Goal: Transaction & Acquisition: Purchase product/service

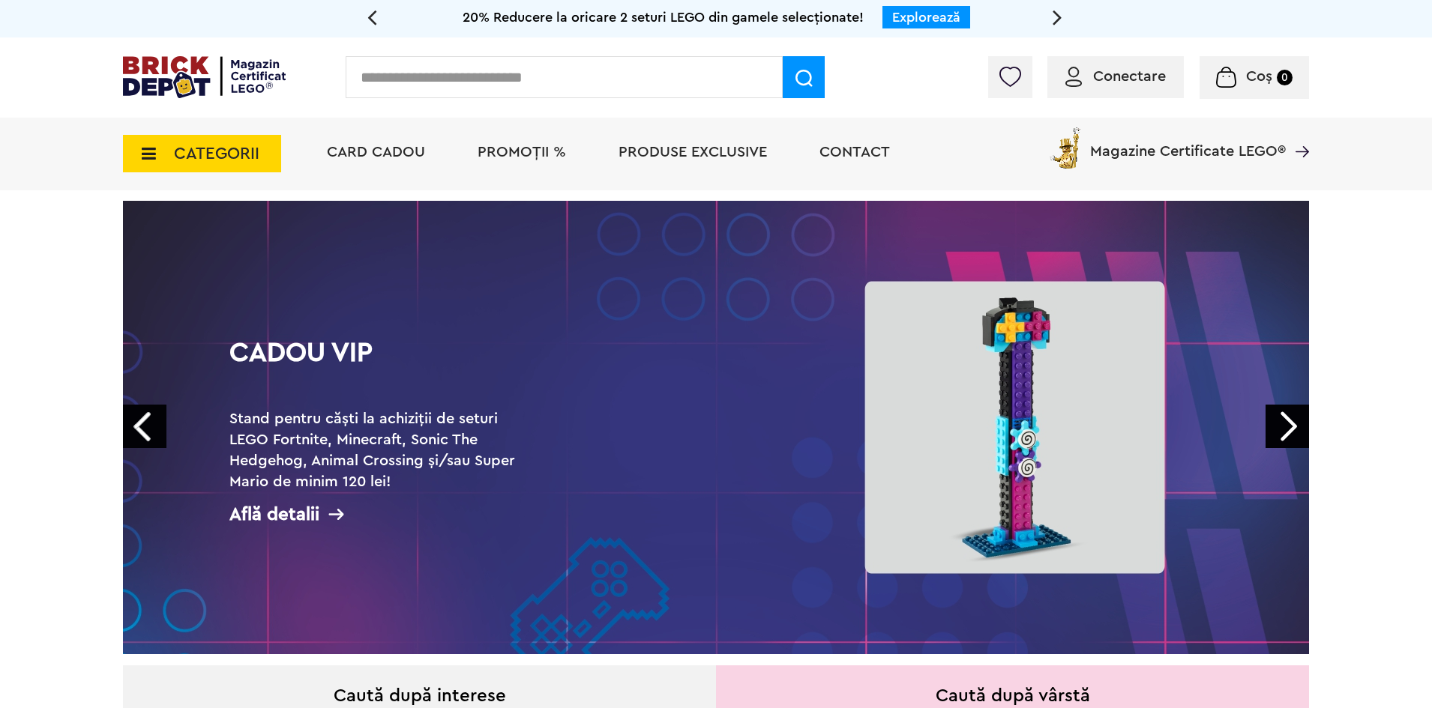
click at [495, 79] on input "text" at bounding box center [564, 77] width 437 height 42
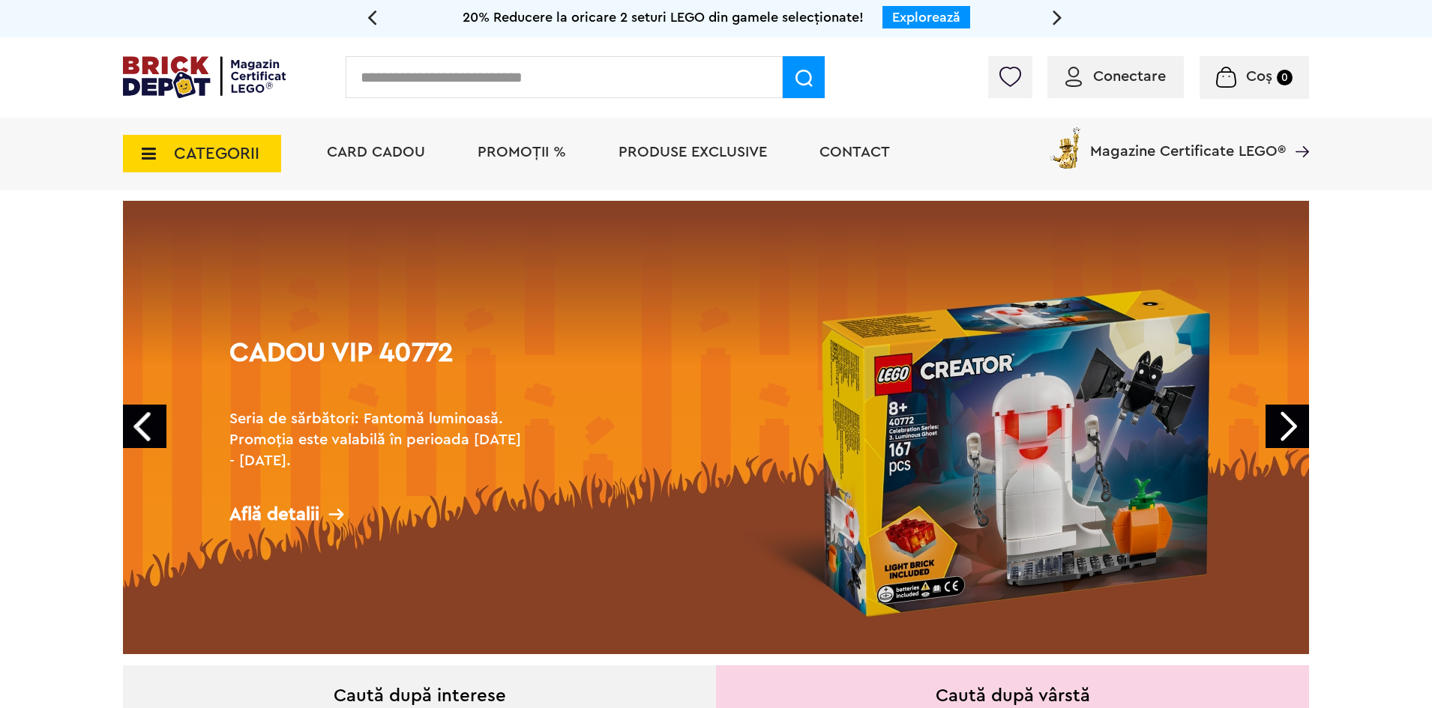
click at [635, 77] on input "text" at bounding box center [564, 77] width 437 height 42
type input "*****"
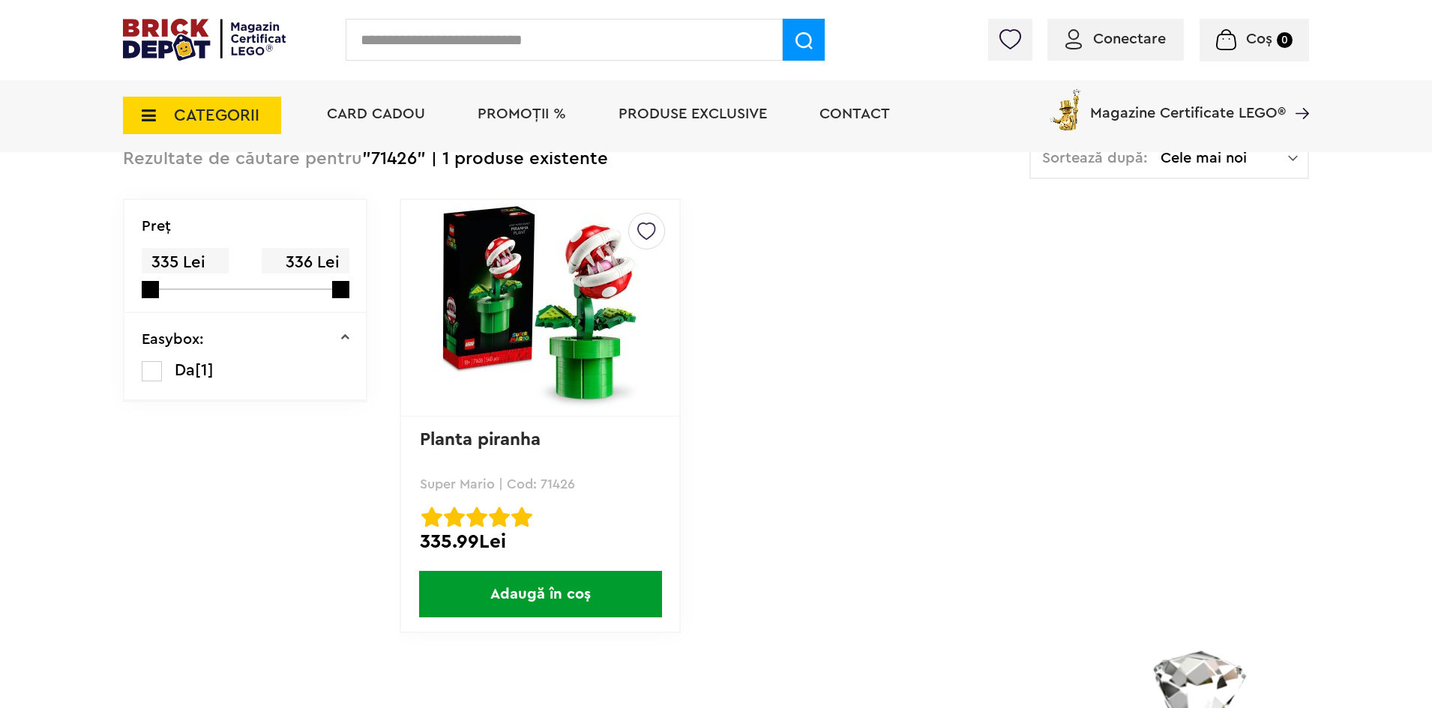
scroll to position [116, 0]
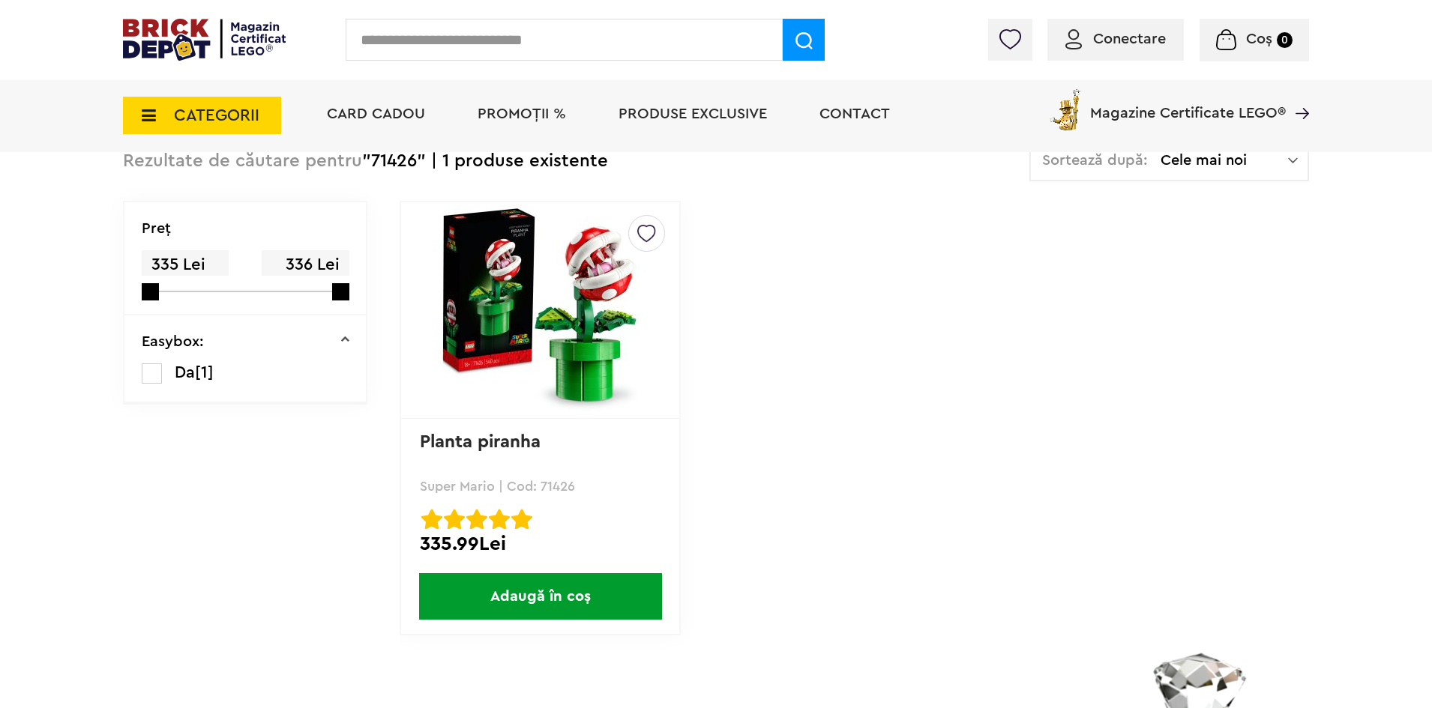
click at [578, 302] on img at bounding box center [540, 310] width 210 height 210
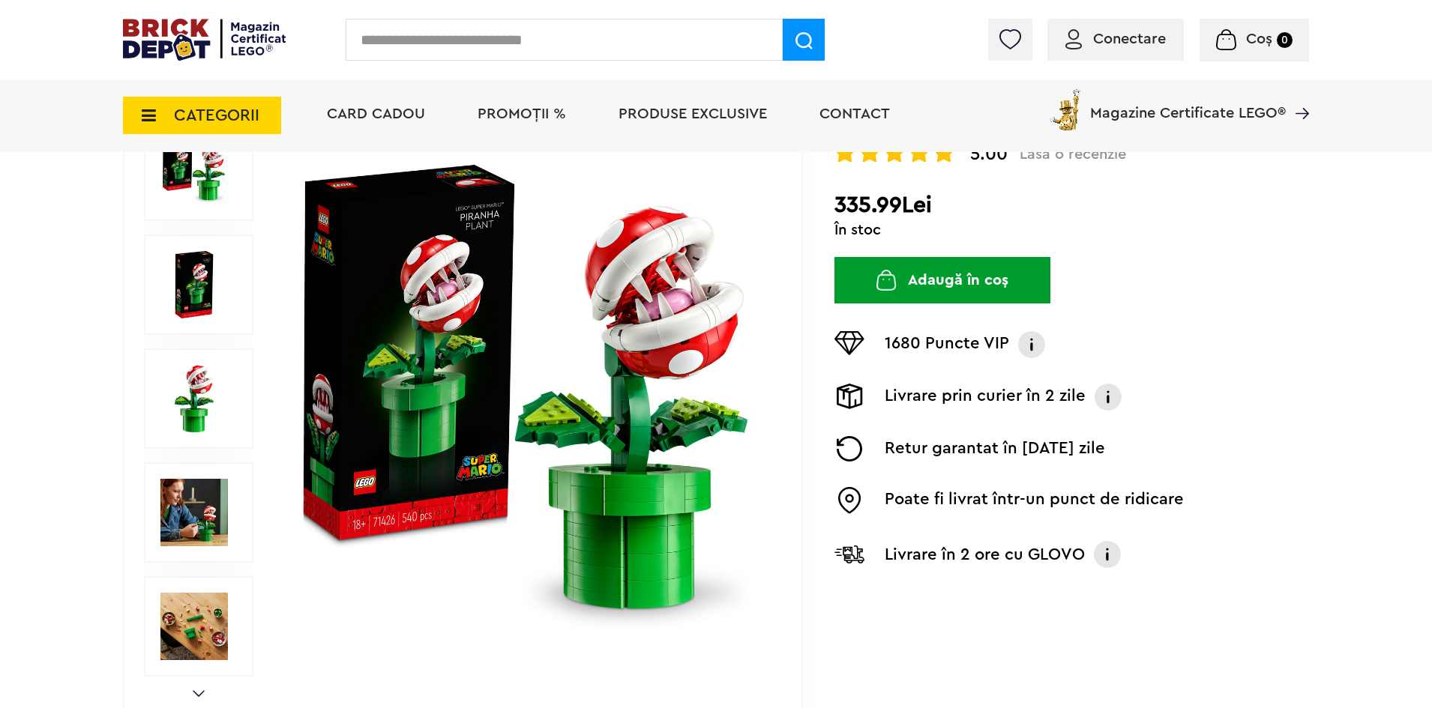
scroll to position [179, 0]
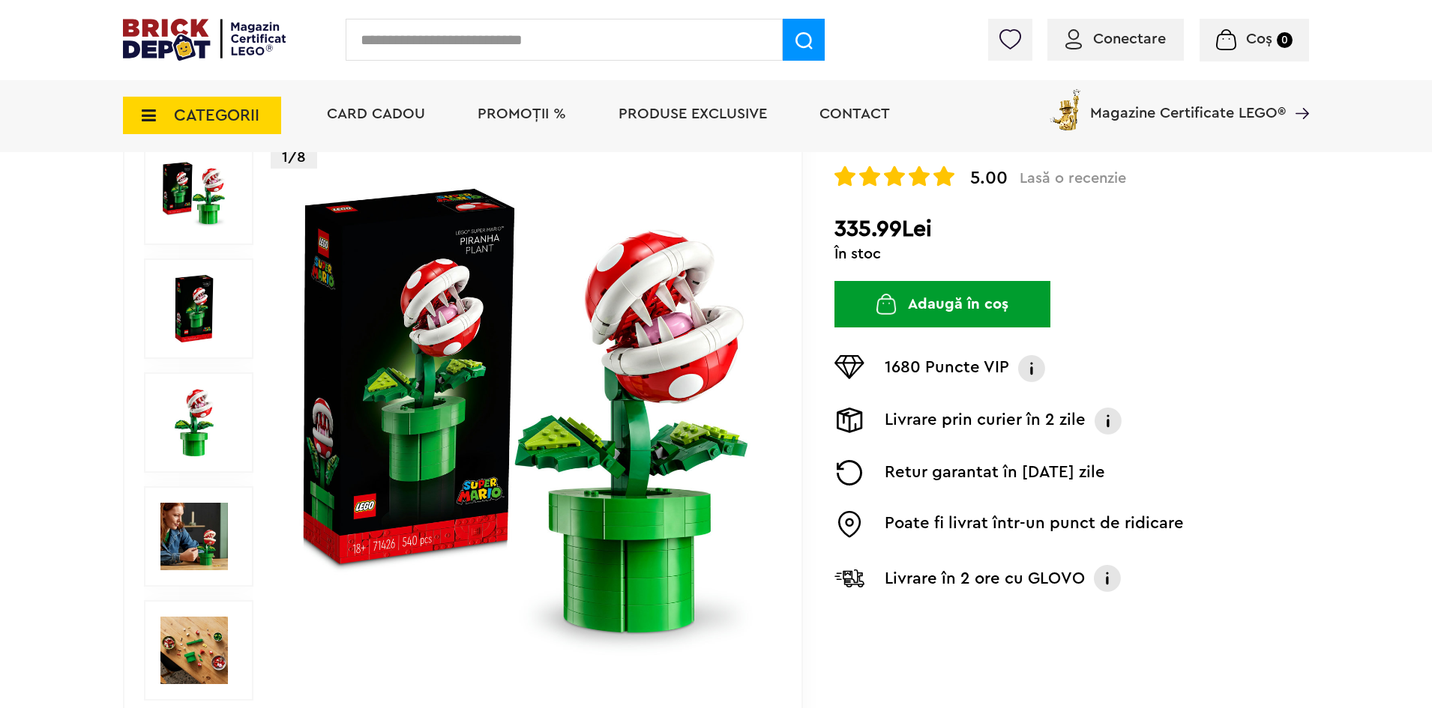
scroll to position [154, 0]
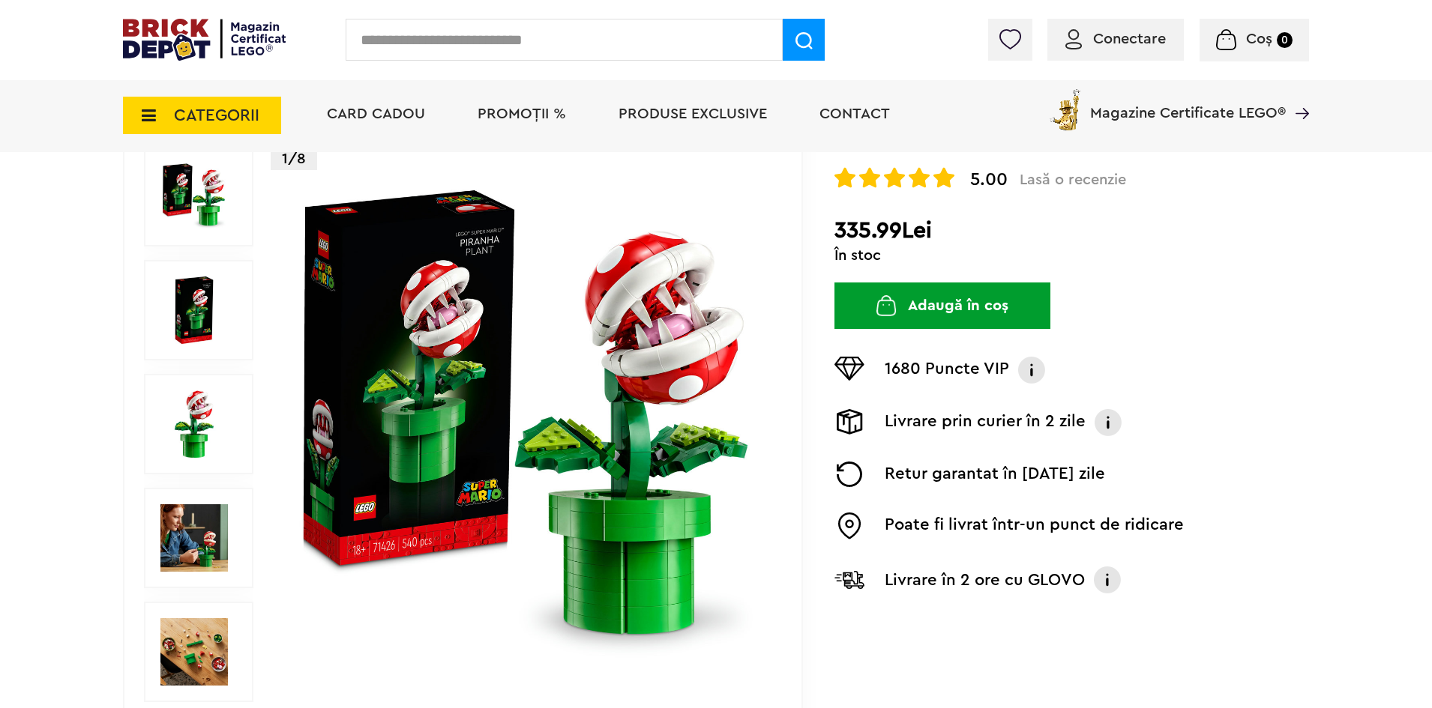
click at [189, 539] on img at bounding box center [193, 537] width 67 height 67
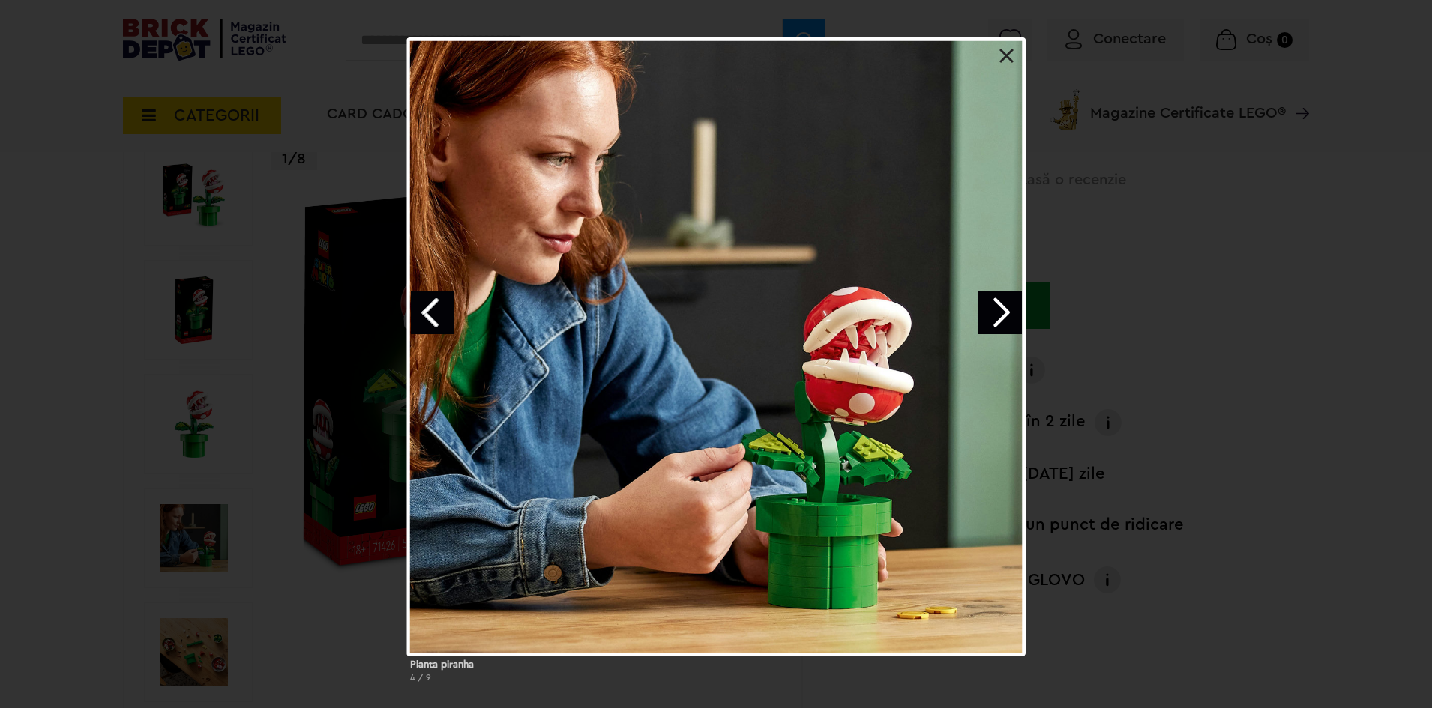
click at [1012, 58] on link at bounding box center [1006, 56] width 15 height 15
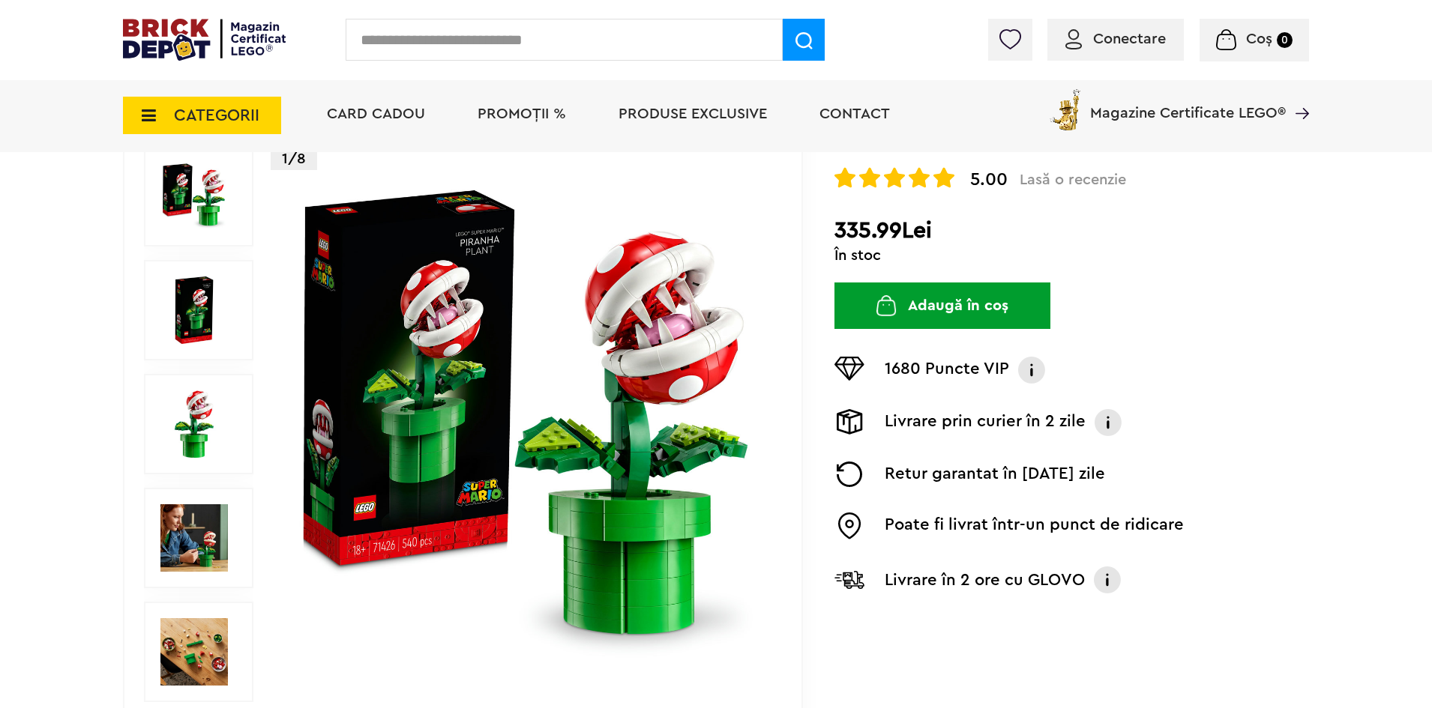
scroll to position [0, 0]
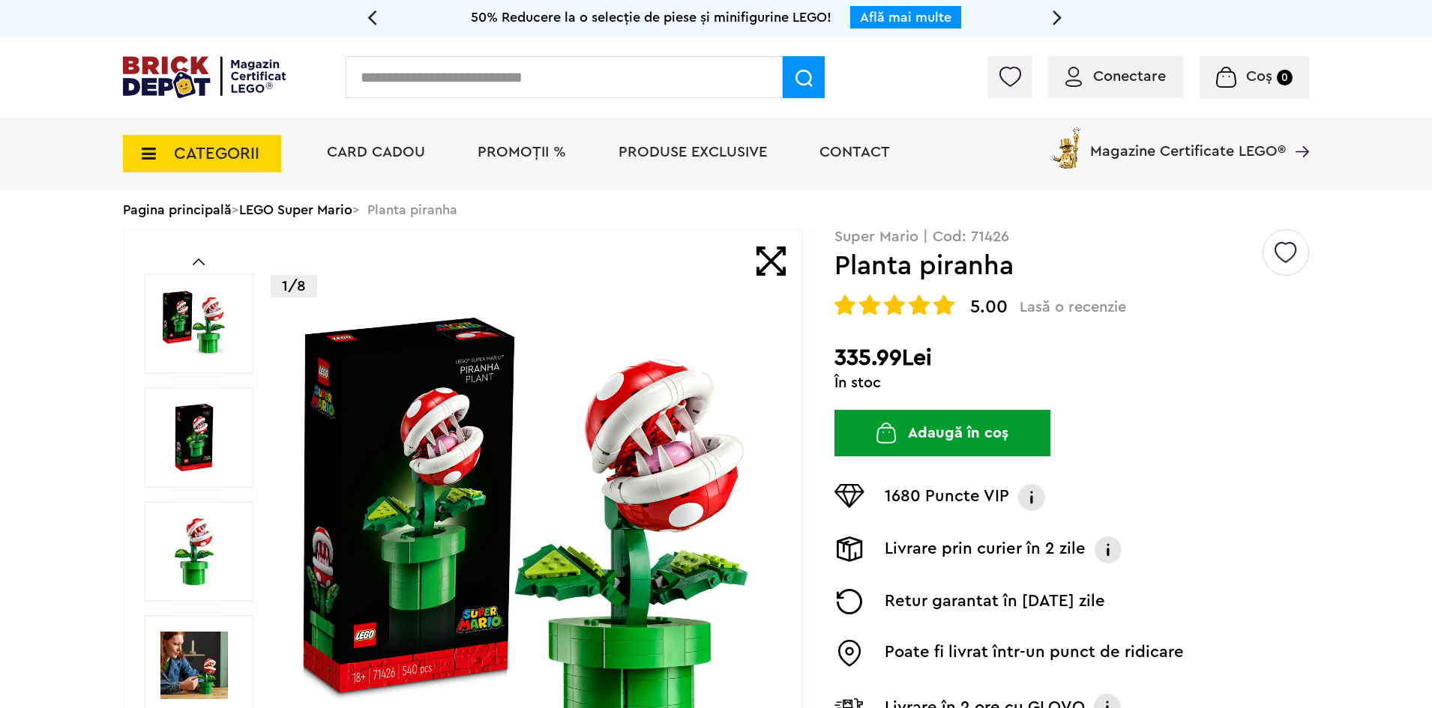
click at [556, 77] on input "text" at bounding box center [564, 77] width 437 height 42
type input "****"
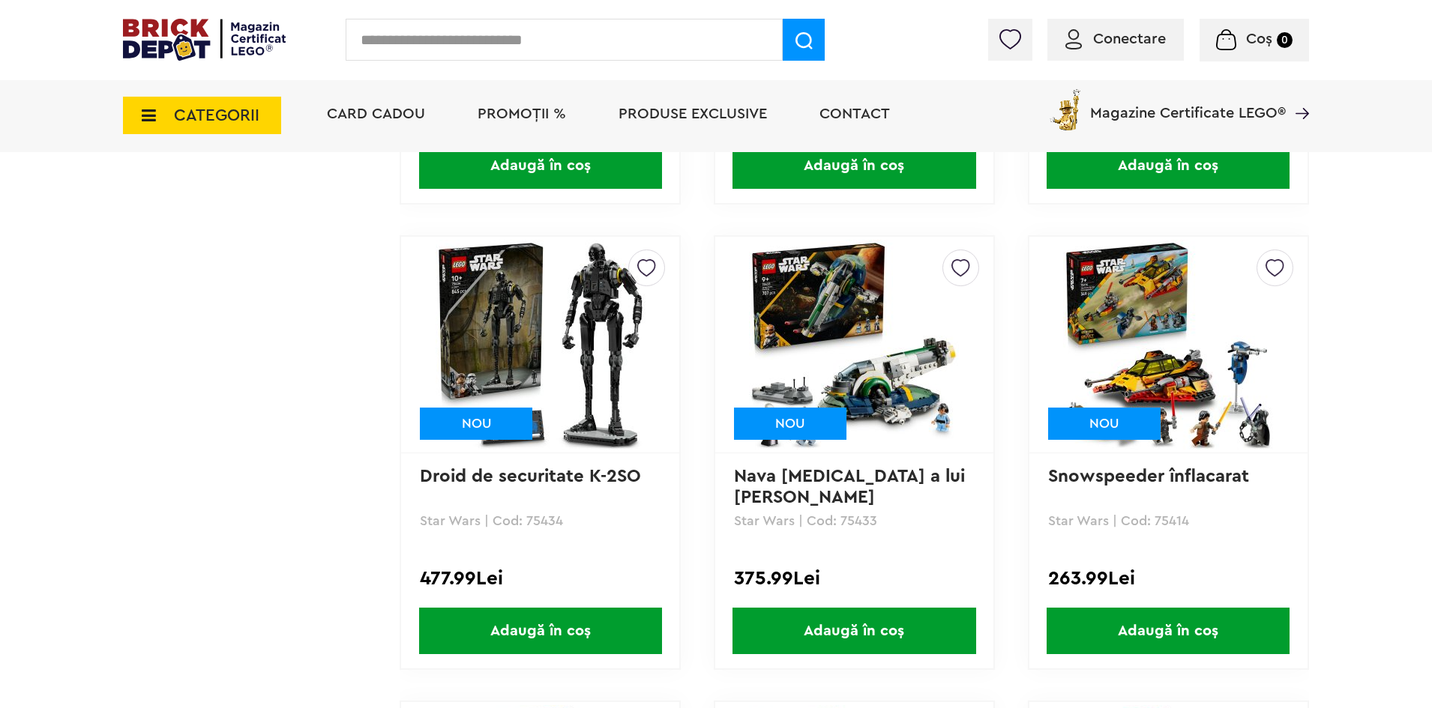
scroll to position [1700, 0]
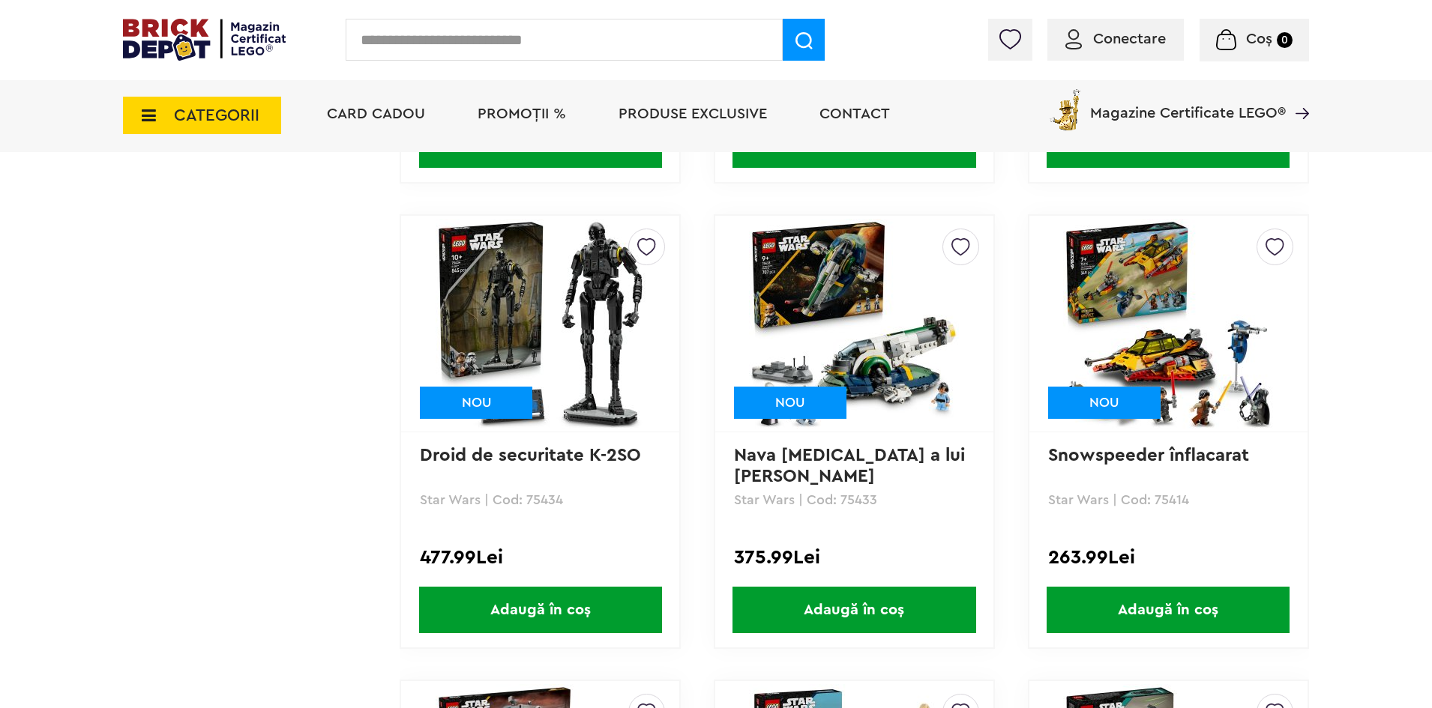
click at [546, 298] on img at bounding box center [540, 324] width 210 height 210
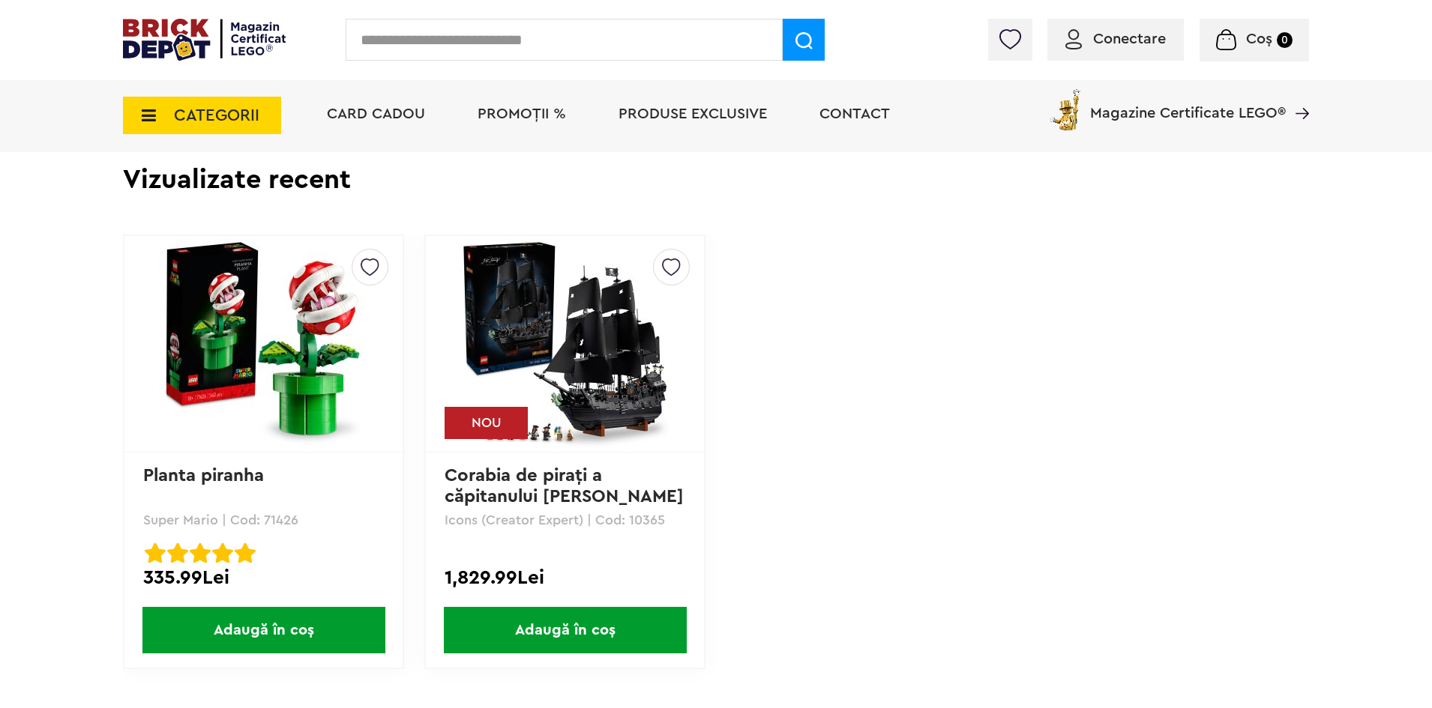
scroll to position [3526, 0]
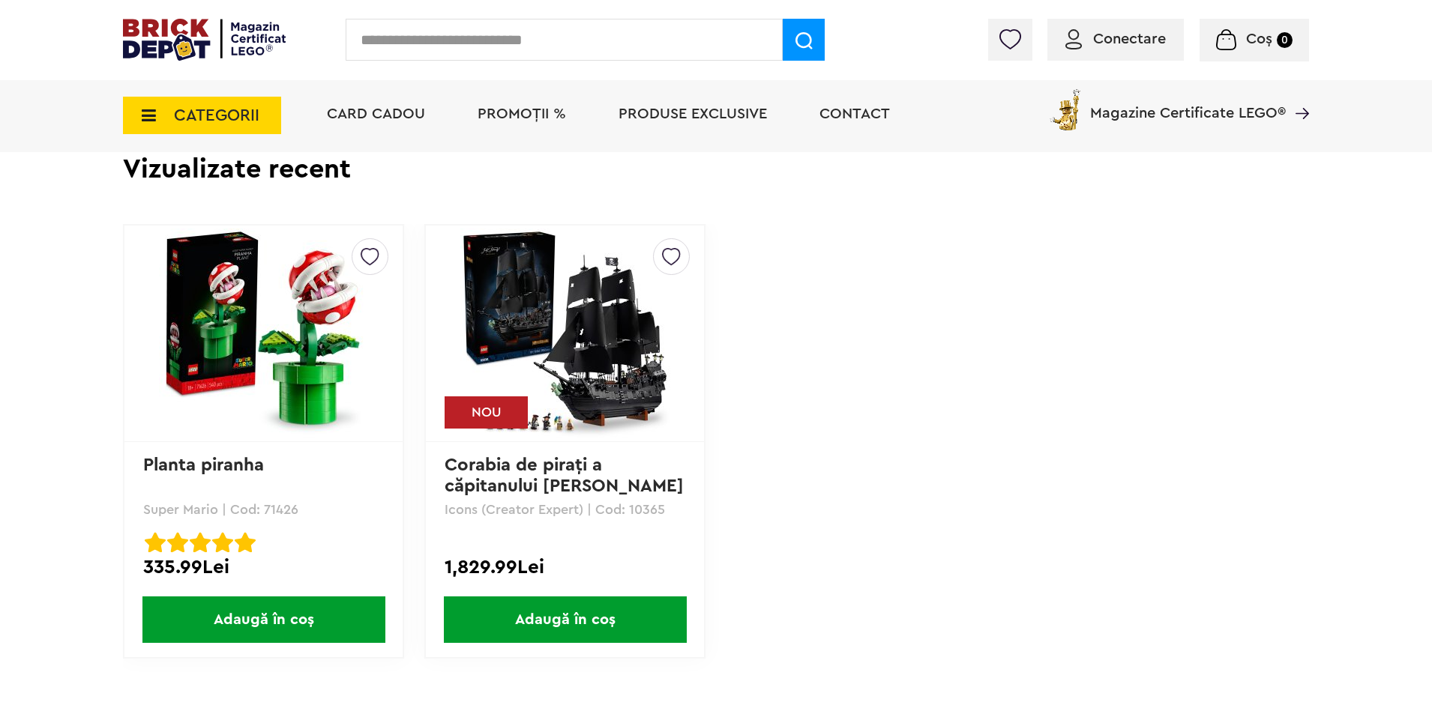
click at [477, 465] on link "Corabia de piraţi a căpitanului Jack S..." at bounding box center [563, 475] width 239 height 39
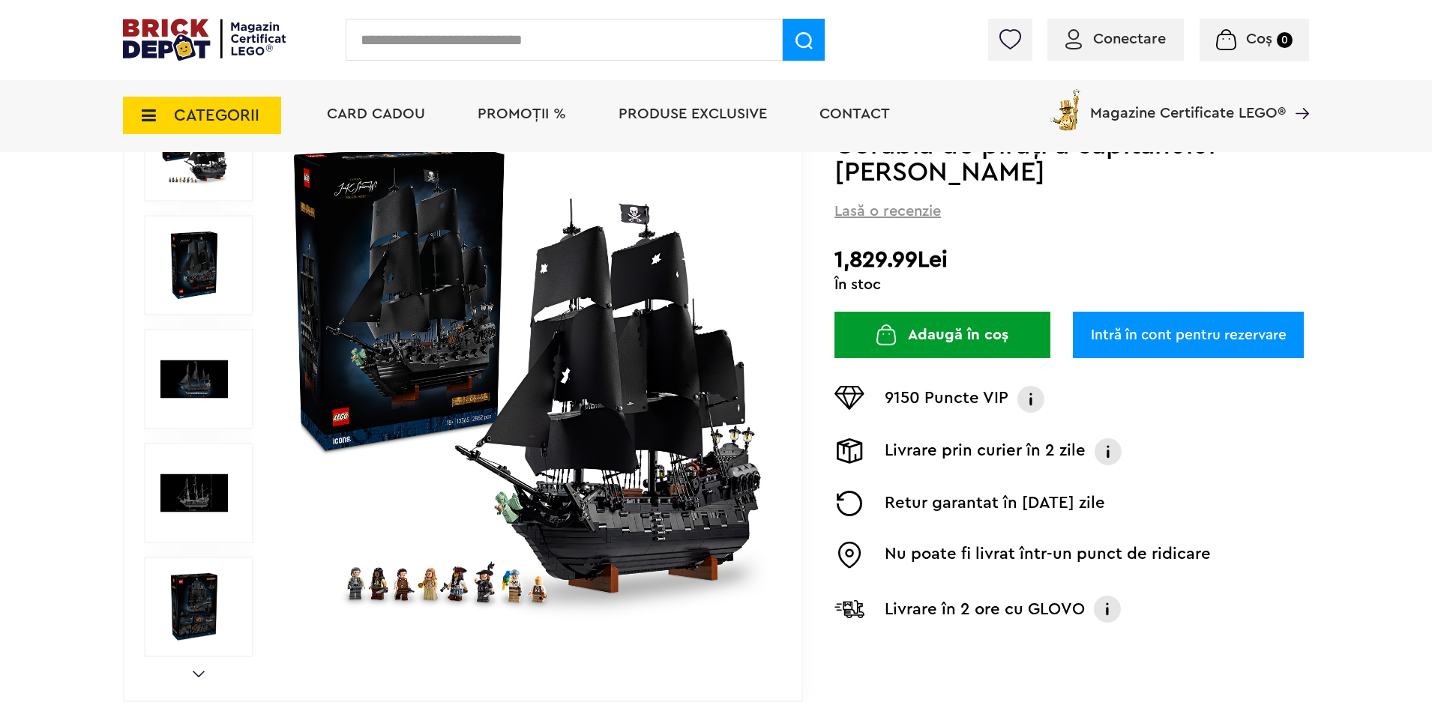
scroll to position [172, 0]
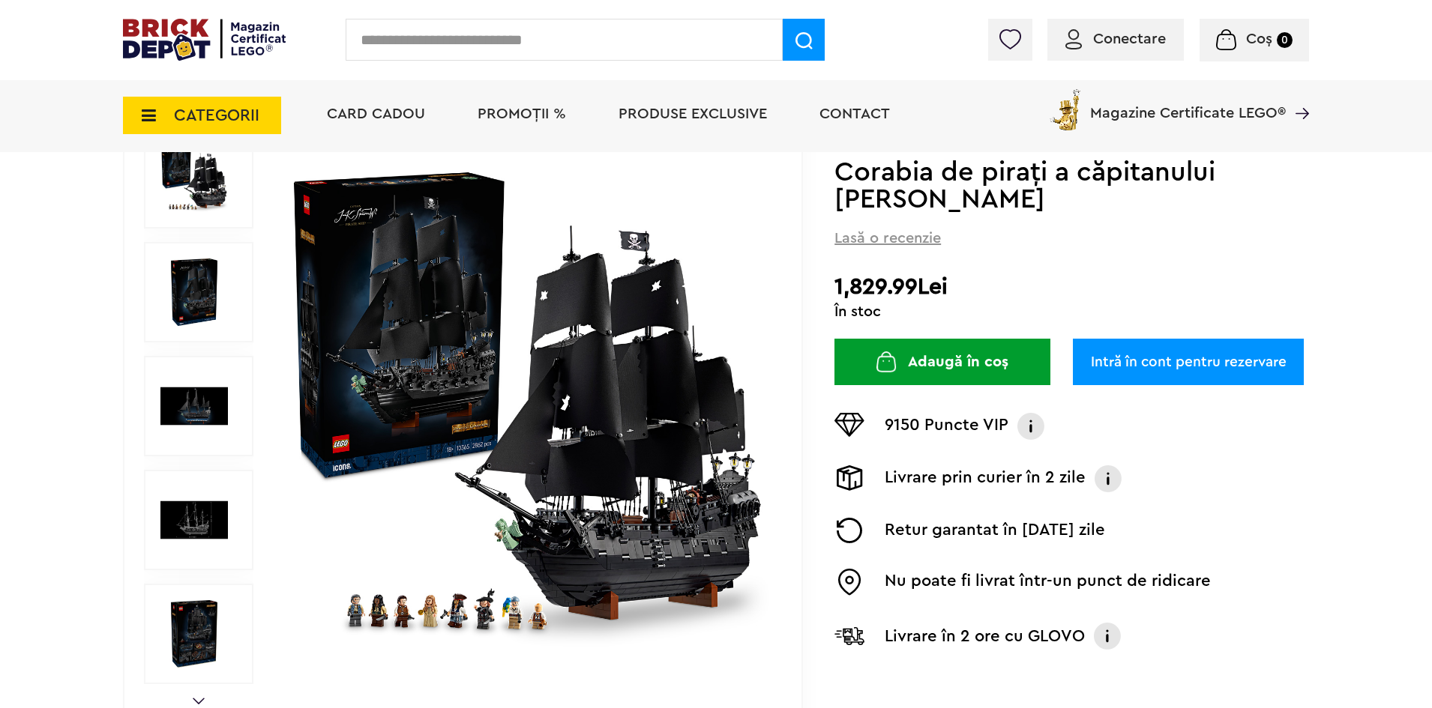
click at [181, 196] on img at bounding box center [193, 178] width 67 height 67
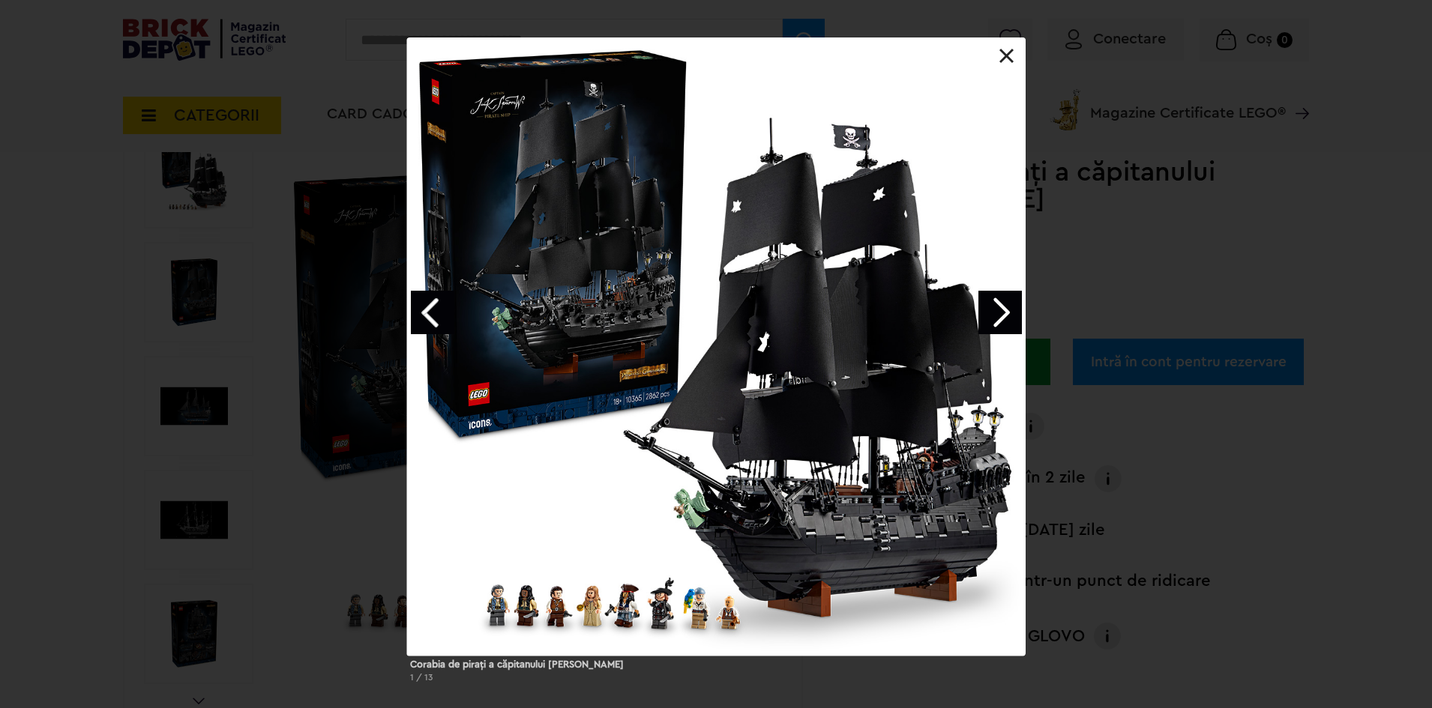
drag, startPoint x: 817, startPoint y: 364, endPoint x: 994, endPoint y: 317, distance: 183.1
click at [994, 317] on div at bounding box center [716, 346] width 618 height 618
click at [996, 316] on link "Next image" at bounding box center [999, 312] width 43 height 43
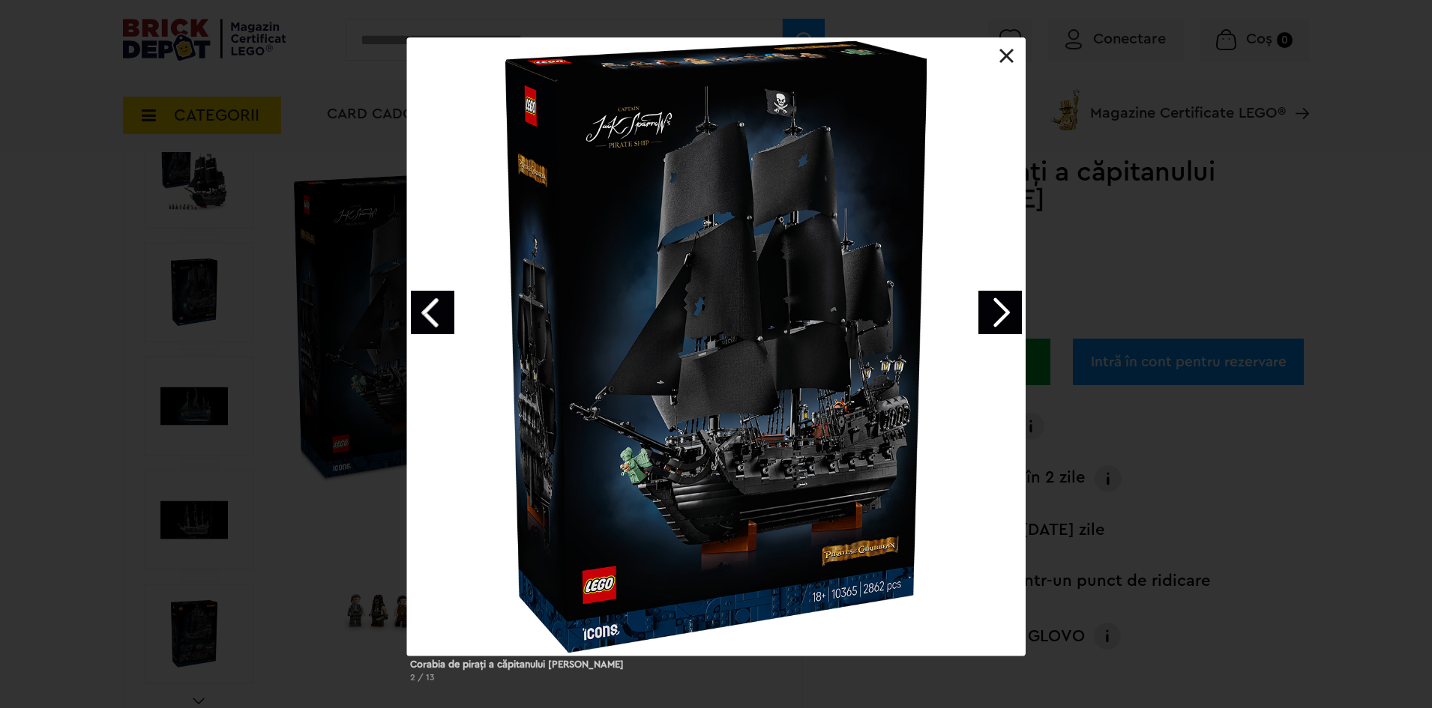
click at [1002, 298] on link "Next image" at bounding box center [999, 312] width 43 height 43
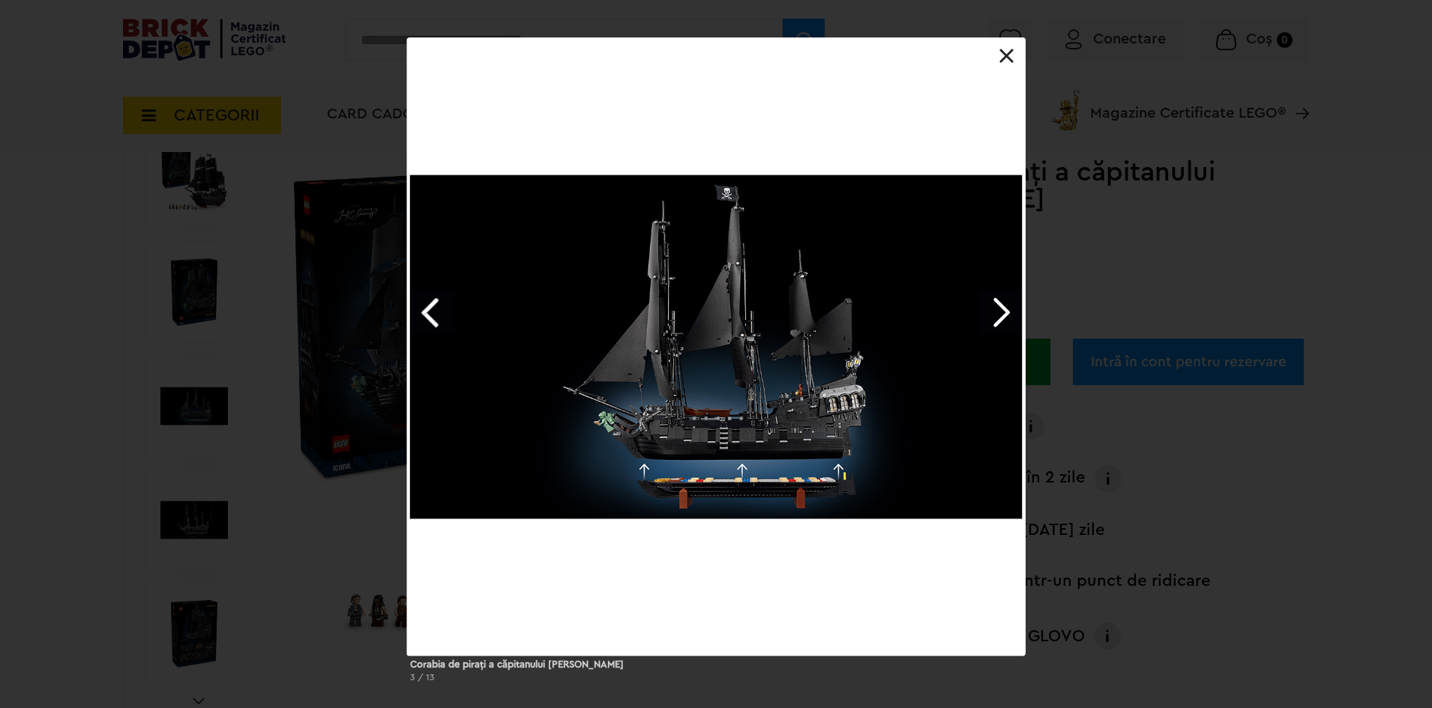
click at [1002, 298] on link "Next image" at bounding box center [999, 312] width 43 height 43
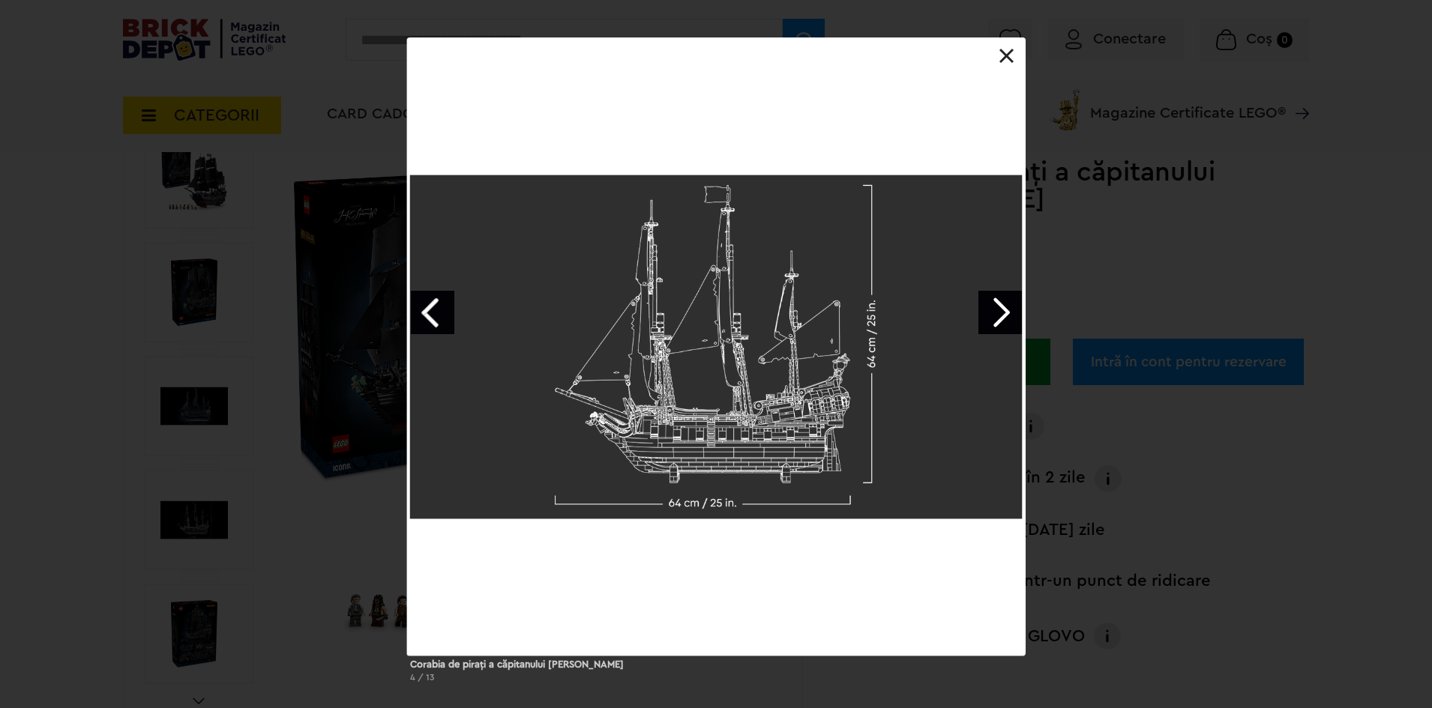
click at [1002, 298] on link "Next image" at bounding box center [999, 312] width 43 height 43
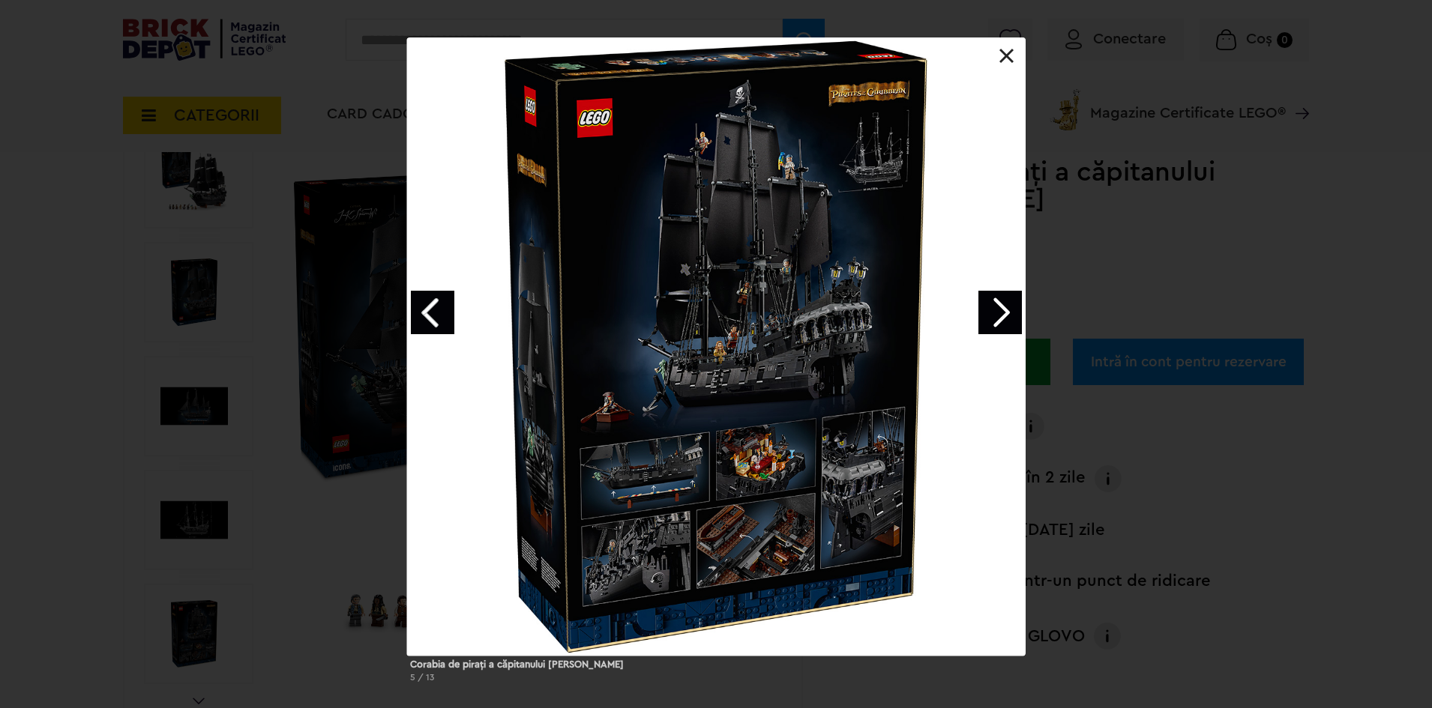
click at [1010, 55] on link at bounding box center [1006, 56] width 15 height 15
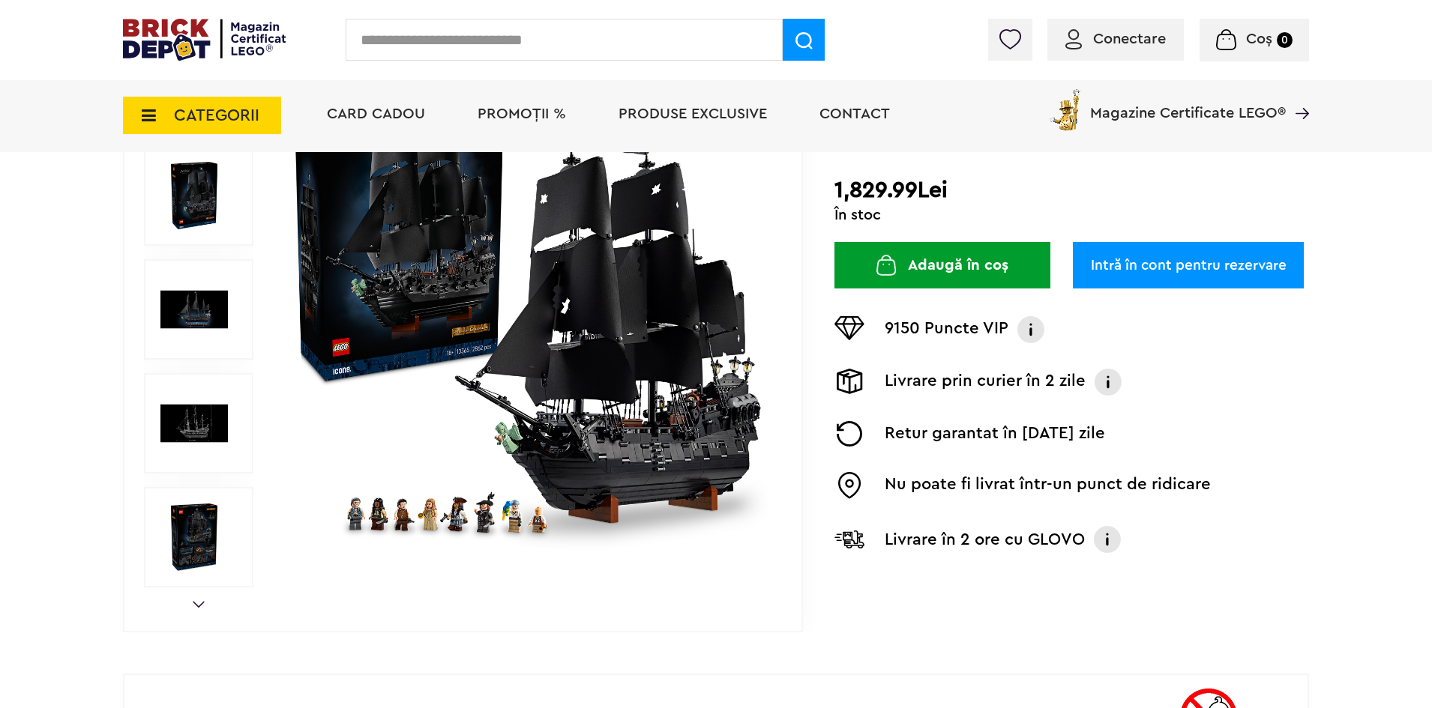
scroll to position [0, 0]
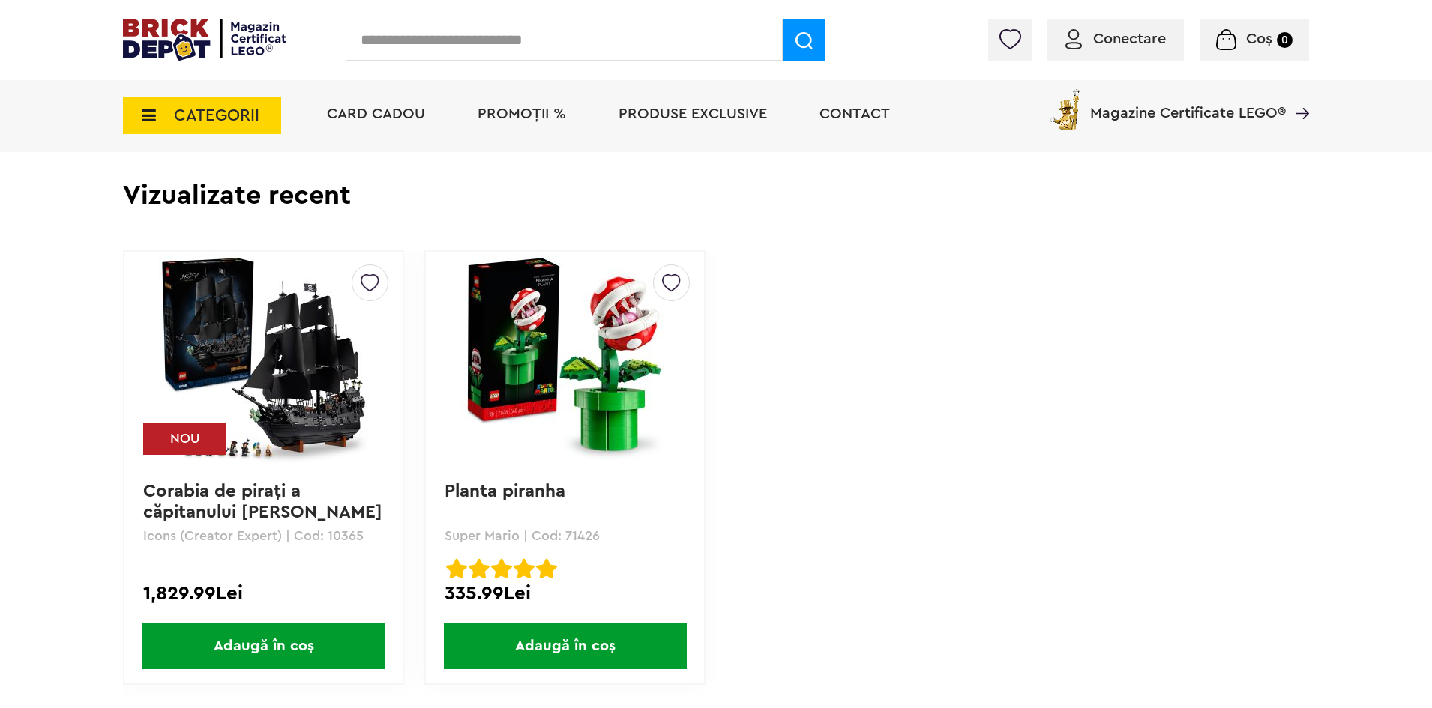
scroll to position [3526, 0]
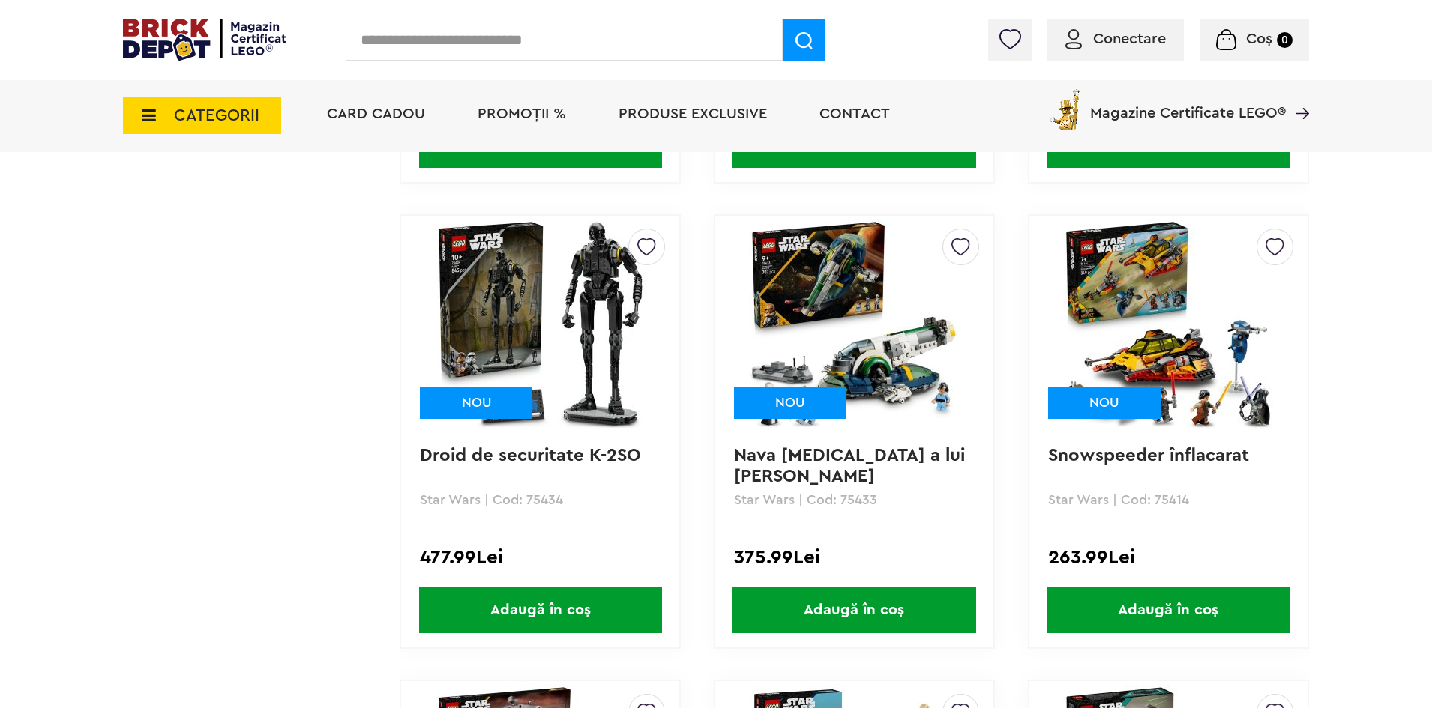
drag, startPoint x: 563, startPoint y: 498, endPoint x: 525, endPoint y: 495, distance: 37.5
click at [525, 495] on p "Star Wars | Cod: 75434" at bounding box center [540, 499] width 241 height 13
click at [583, 47] on input "text" at bounding box center [564, 40] width 437 height 42
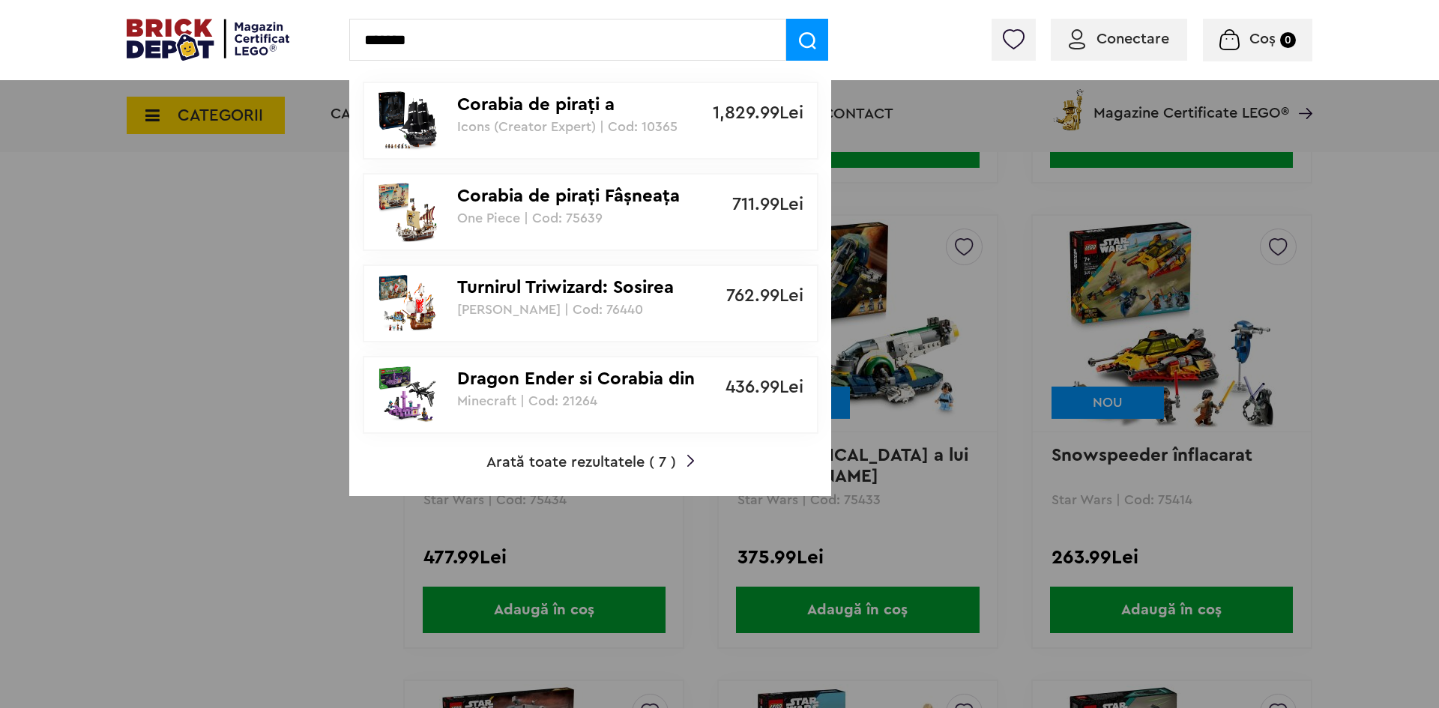
type input "*******"
click at [519, 135] on link "Corabia de piraţi a căpitanului Jack Sparrow Icons (Creator Expert) | Cod: 1036…" at bounding box center [591, 121] width 456 height 78
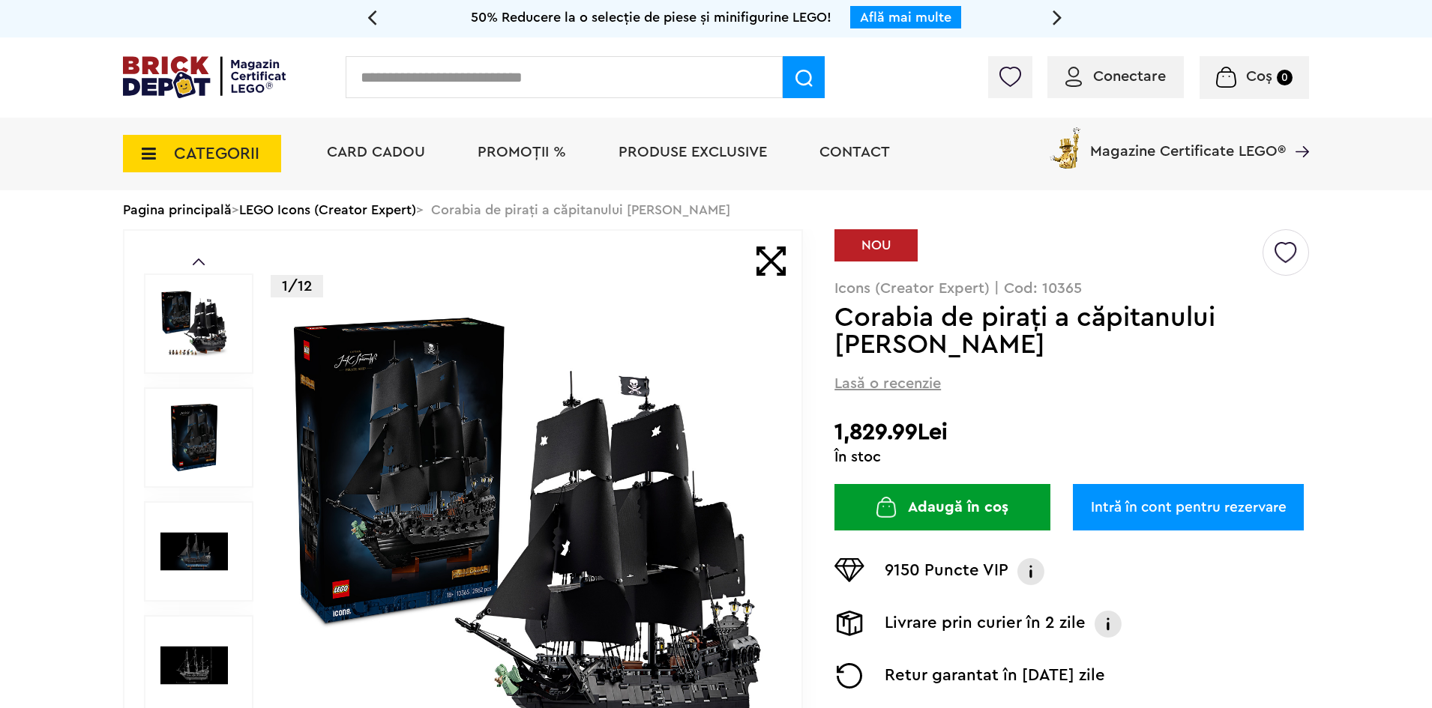
click at [1118, 515] on link "Intră în cont pentru rezervare" at bounding box center [1188, 507] width 231 height 46
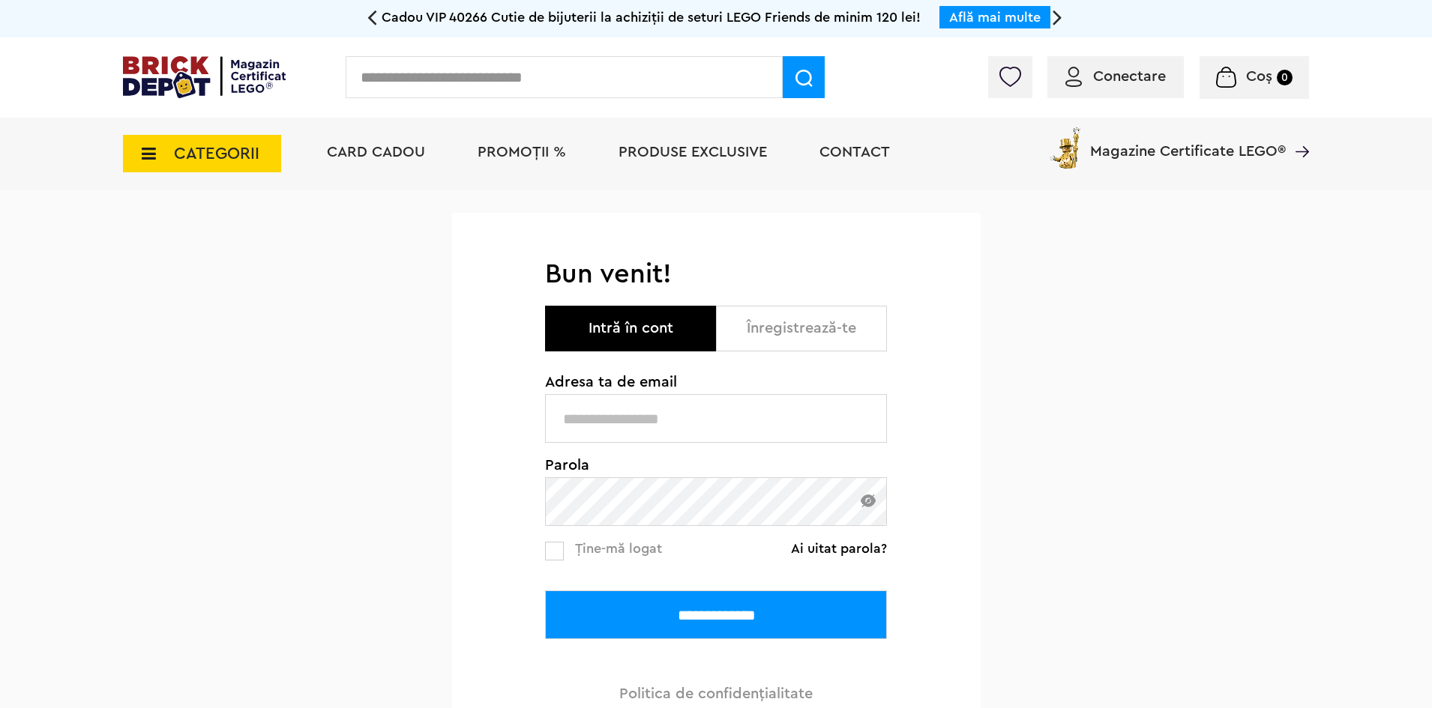
type input "**********"
click at [699, 599] on input "**********" at bounding box center [716, 615] width 342 height 49
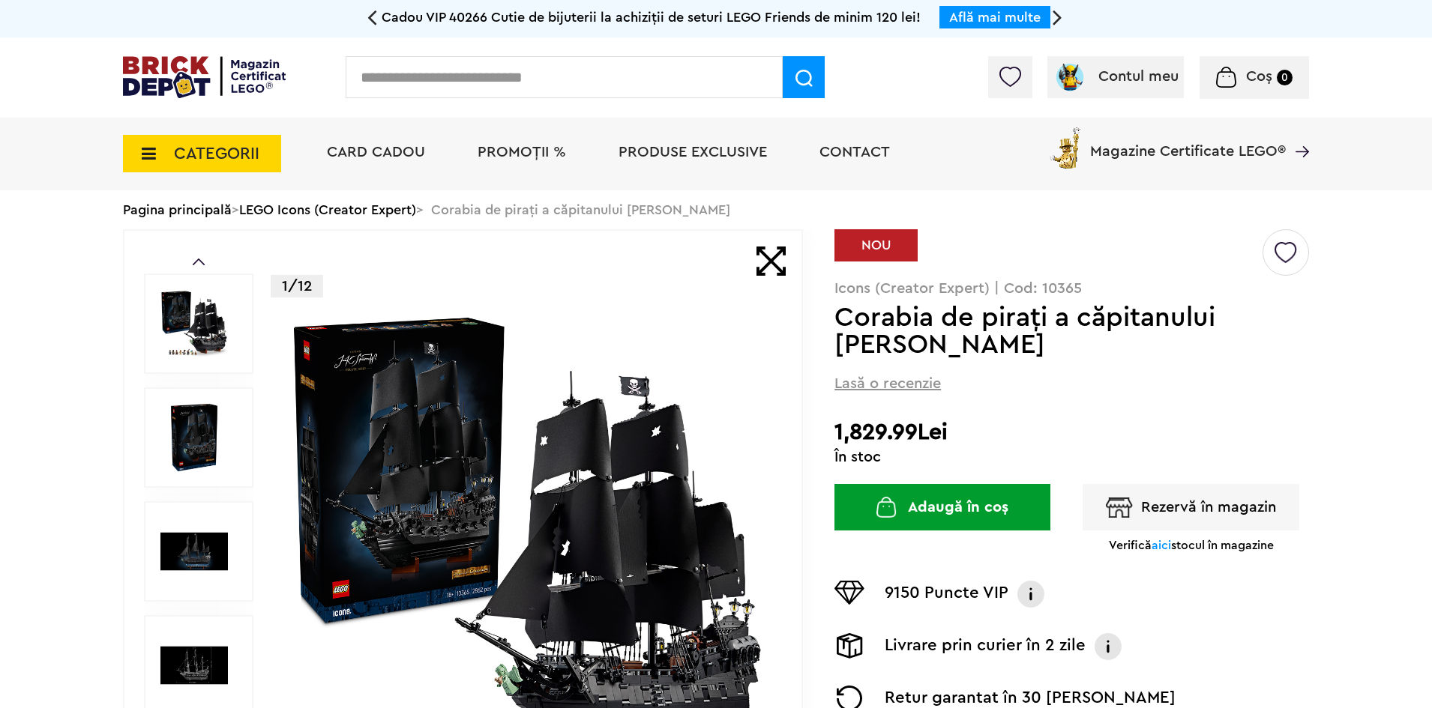
click at [1156, 552] on span "aici" at bounding box center [1160, 546] width 19 height 12
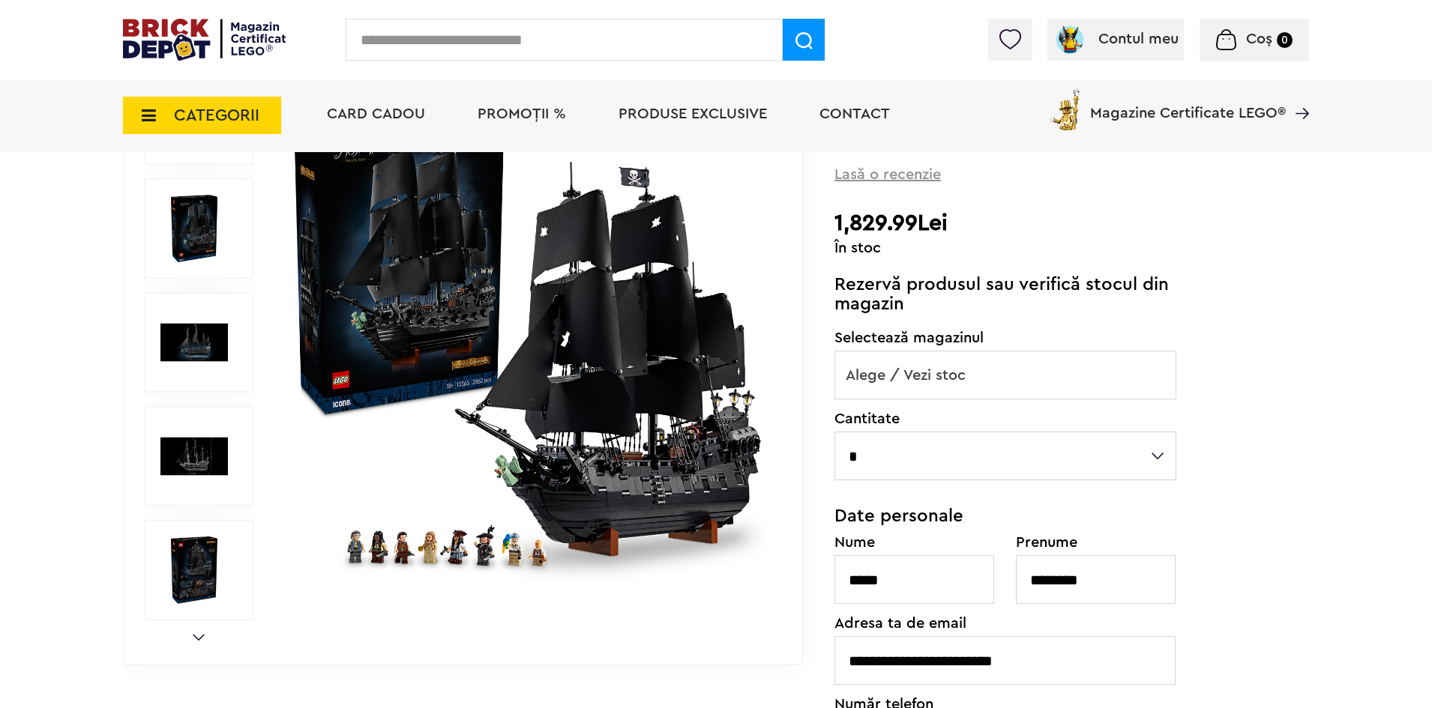
scroll to position [235, 0]
click at [1049, 355] on span "Alege / Vezi stoc" at bounding box center [1005, 376] width 340 height 48
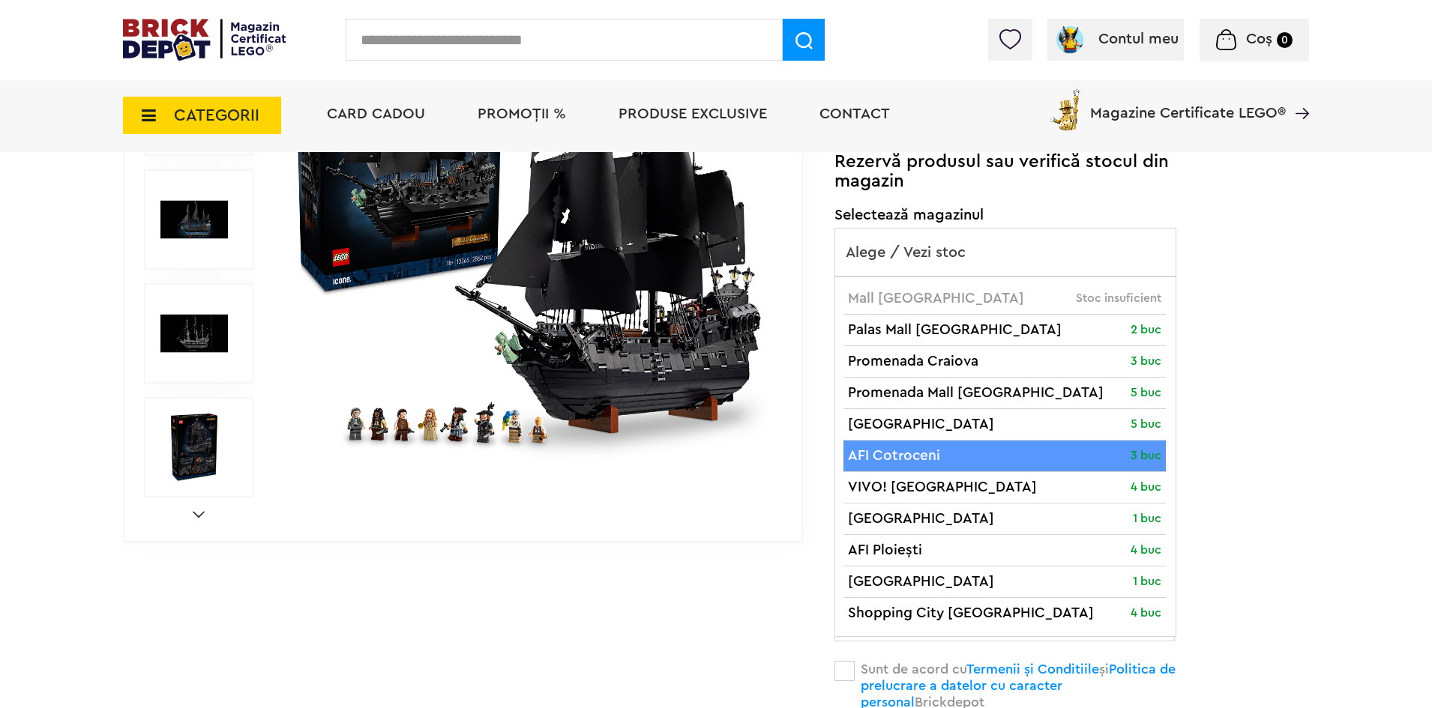
scroll to position [360, 0]
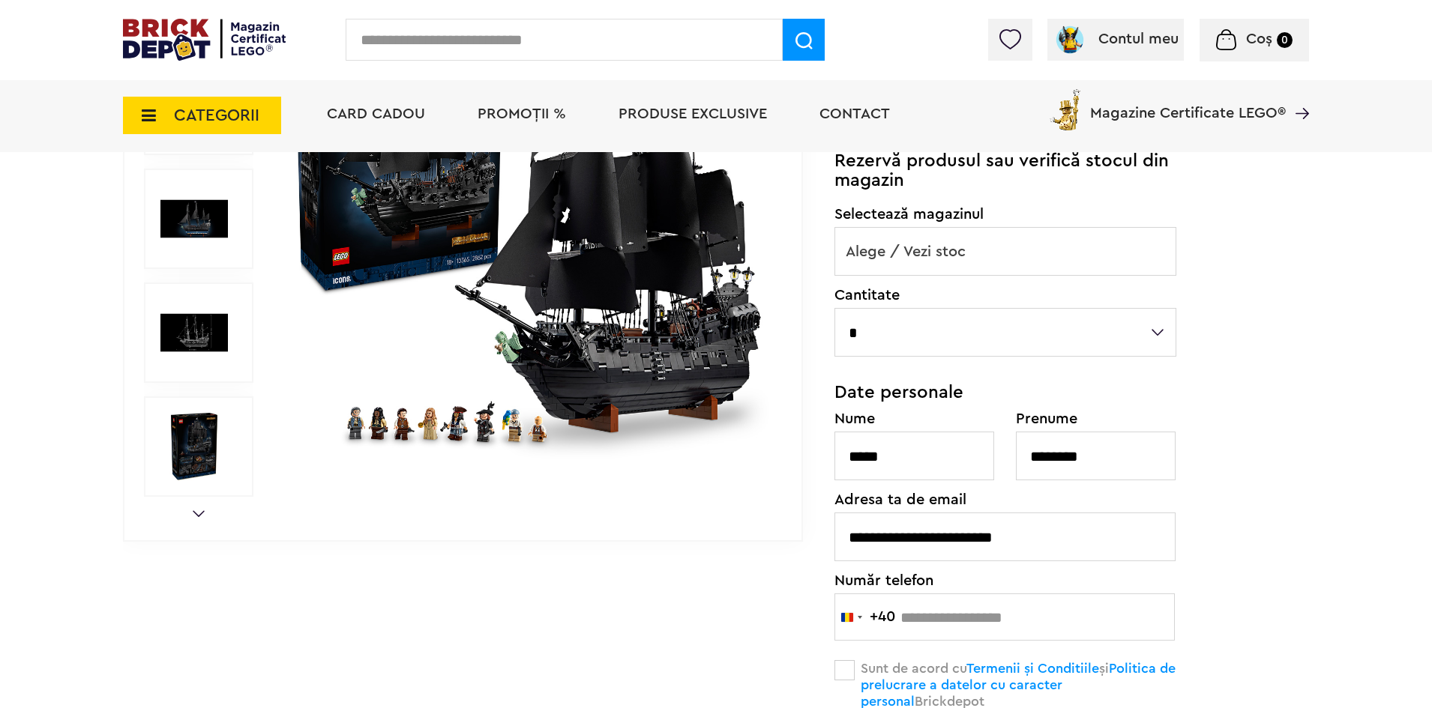
click at [1226, 553] on div "Creează o listă nouă NOU Icons (Creator Expert) | Cod: 10365 Corabia de piraţi …" at bounding box center [1071, 339] width 474 height 884
click at [1067, 343] on select "*" at bounding box center [1005, 332] width 342 height 49
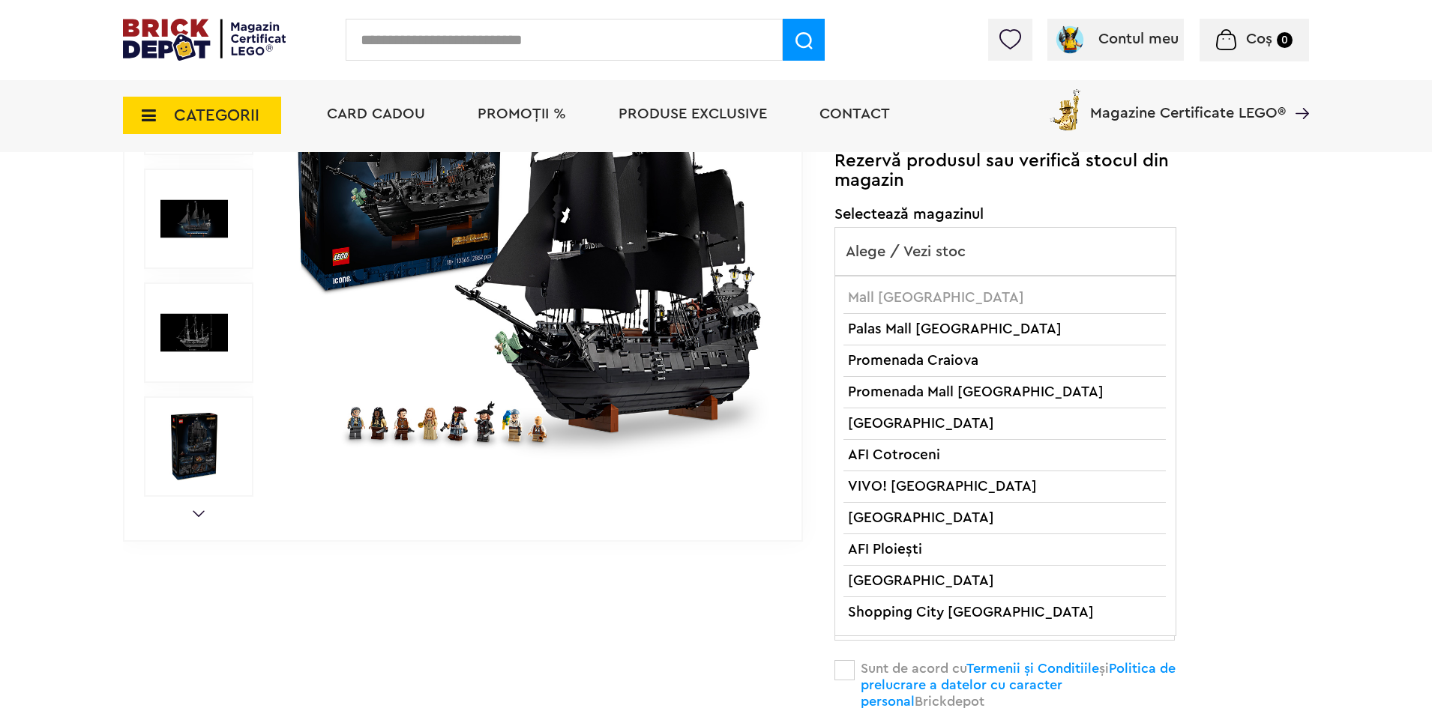
click at [1068, 268] on span "Alege / Vezi stoc" at bounding box center [1005, 252] width 340 height 48
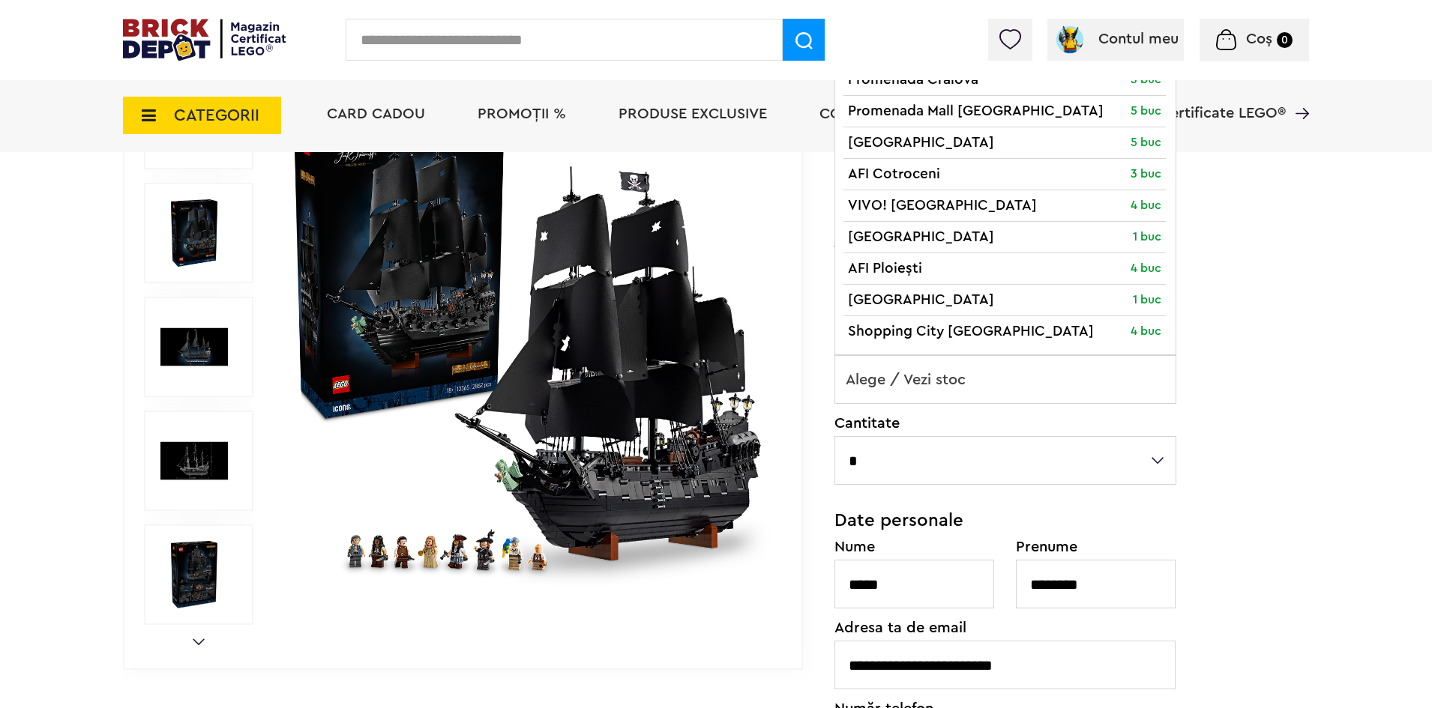
scroll to position [230, 0]
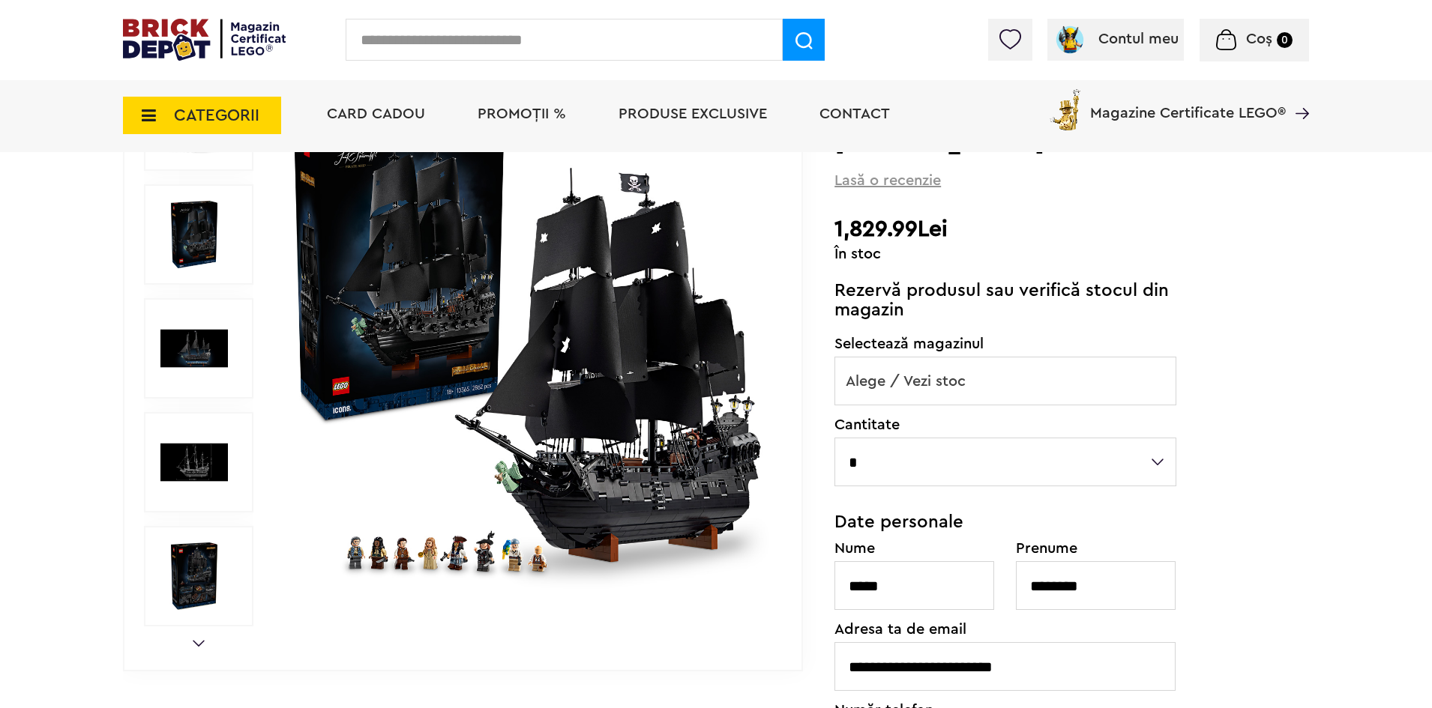
click at [178, 340] on img at bounding box center [193, 348] width 67 height 67
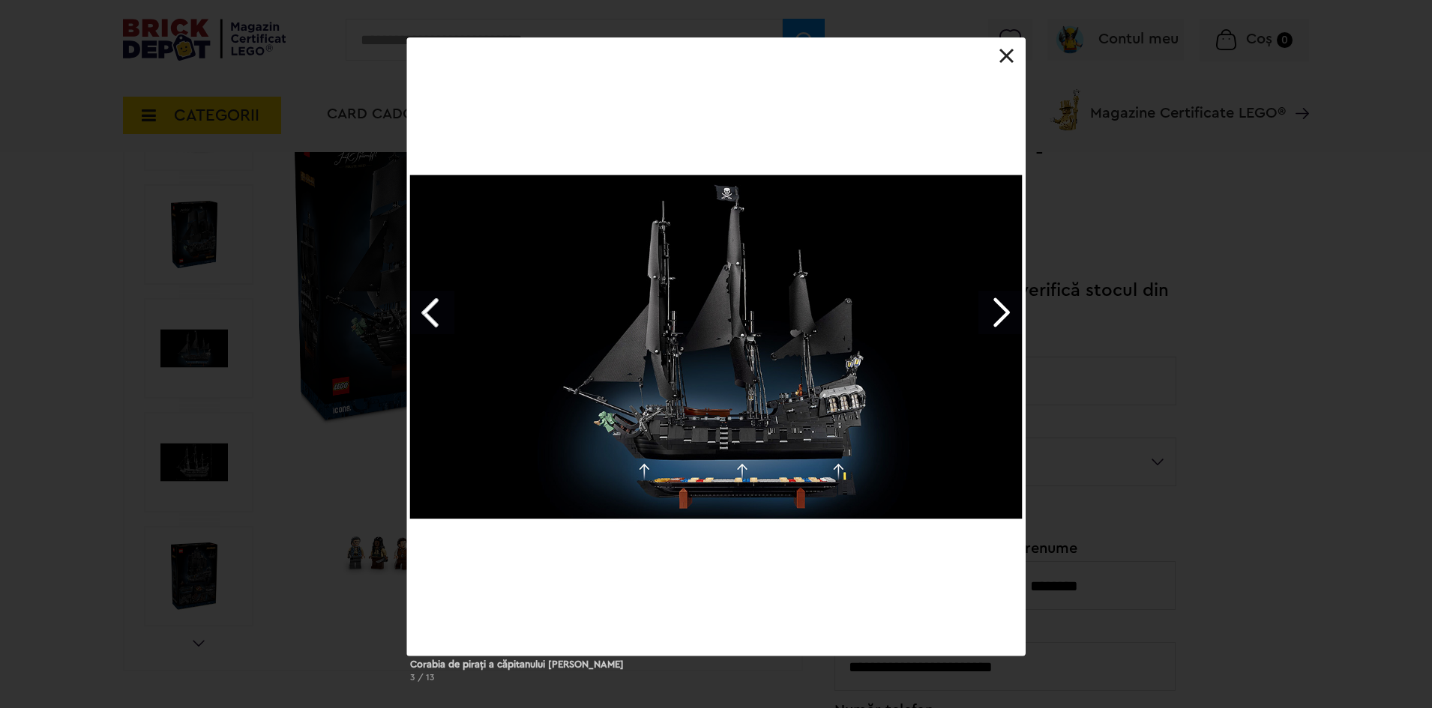
click at [1004, 56] on link at bounding box center [1006, 56] width 15 height 15
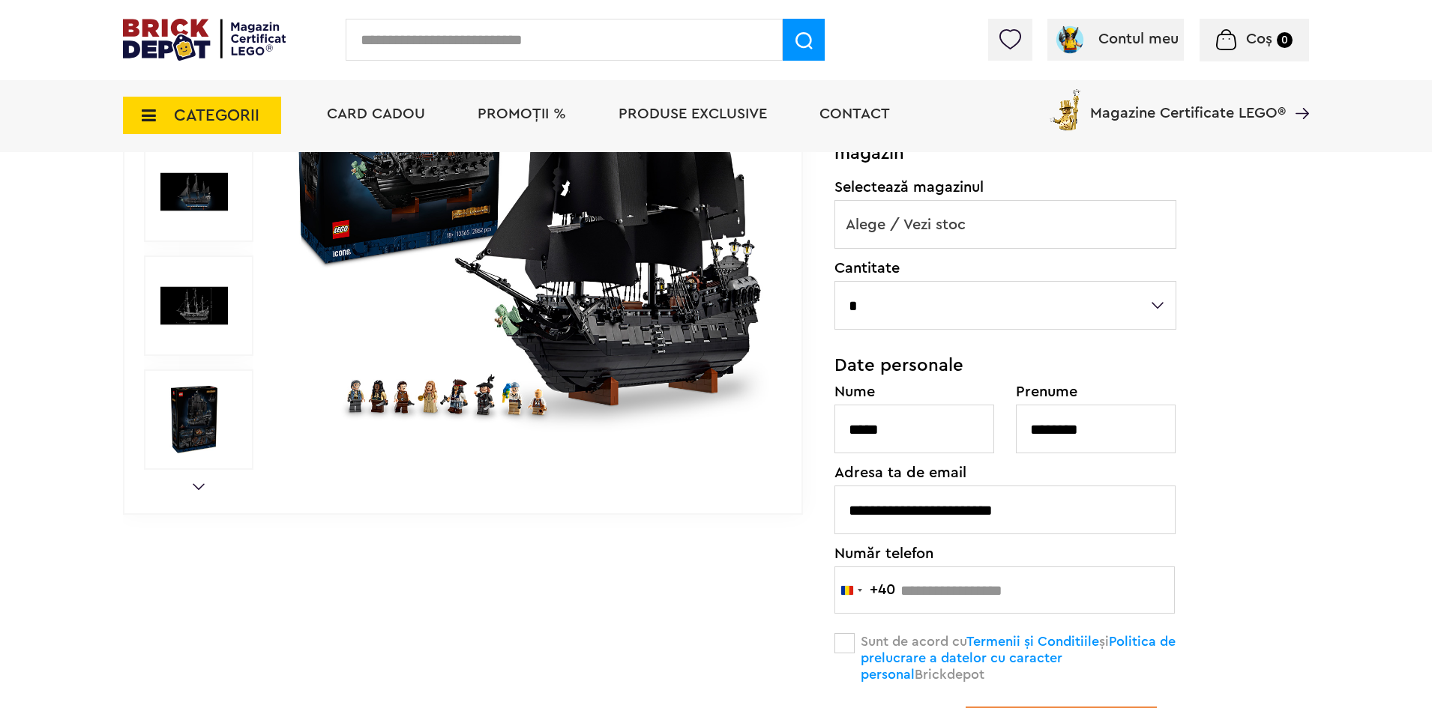
scroll to position [388, 0]
click at [198, 489] on link "Next" at bounding box center [199, 486] width 12 height 7
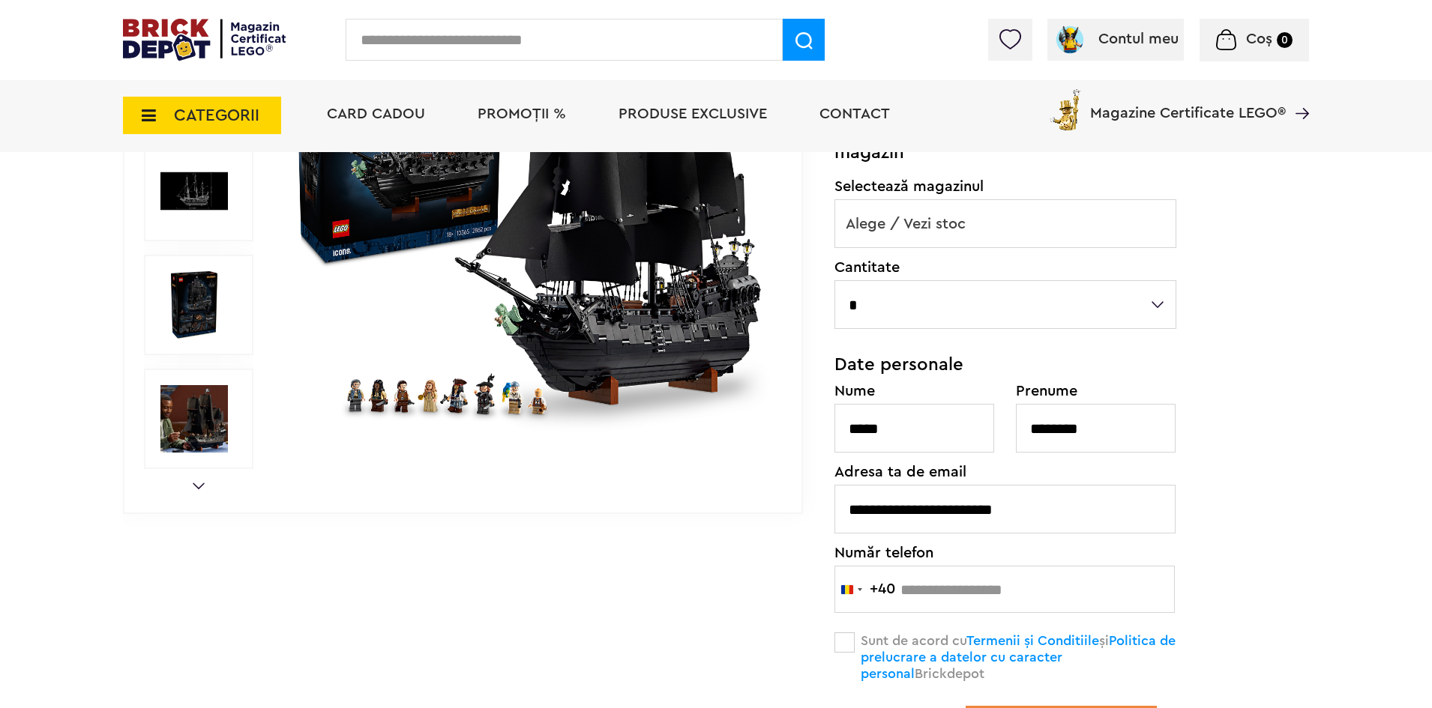
click at [217, 395] on img at bounding box center [193, 418] width 67 height 67
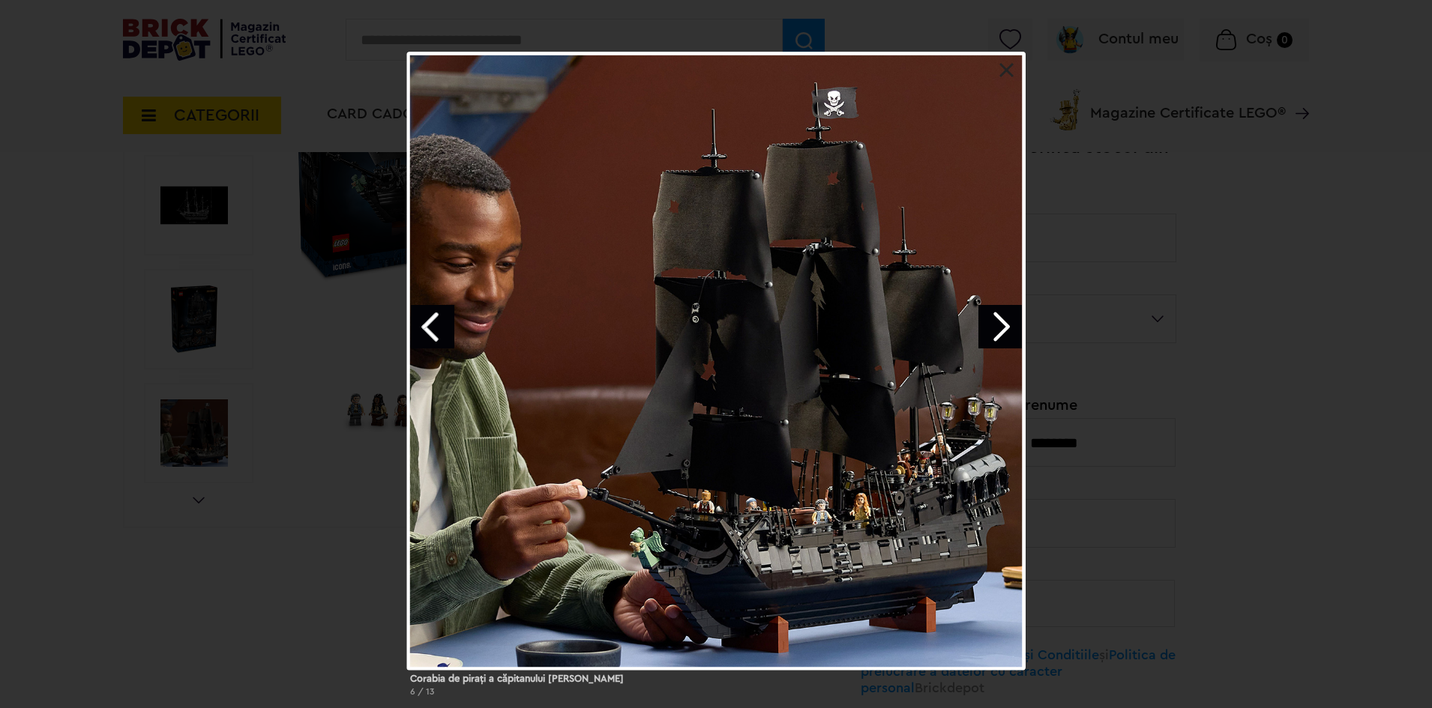
scroll to position [373, 0]
click at [33, 355] on div "Corabia de piraţi a căpitanului [PERSON_NAME] 6 / 13" at bounding box center [716, 380] width 1432 height 657
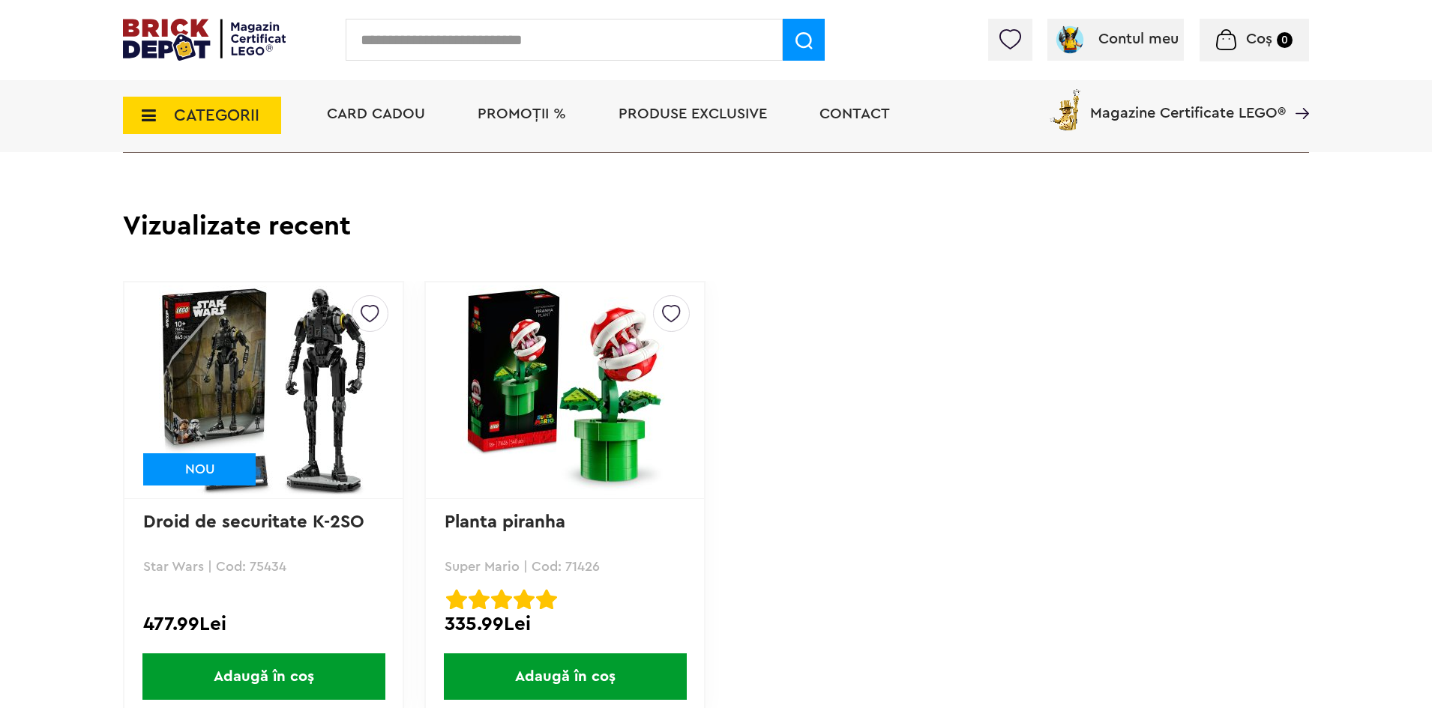
scroll to position [3725, 0]
drag, startPoint x: 596, startPoint y: 564, endPoint x: 570, endPoint y: 567, distance: 25.6
click at [570, 567] on p "Super Mario | Cod: 71426" at bounding box center [564, 565] width 241 height 13
drag, startPoint x: 600, startPoint y: 565, endPoint x: 561, endPoint y: 568, distance: 39.1
click at [561, 568] on p "Super Mario | Cod: 71426" at bounding box center [564, 565] width 241 height 13
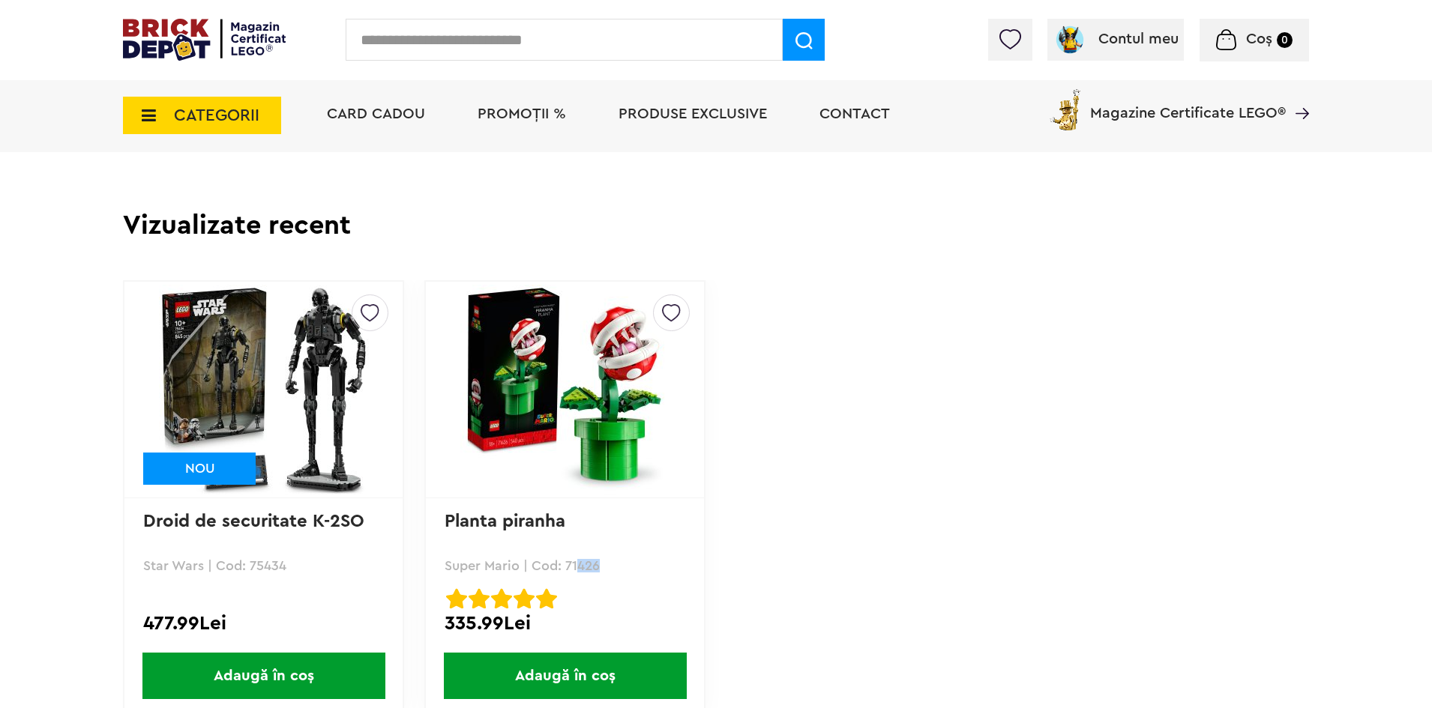
copy p "71426"
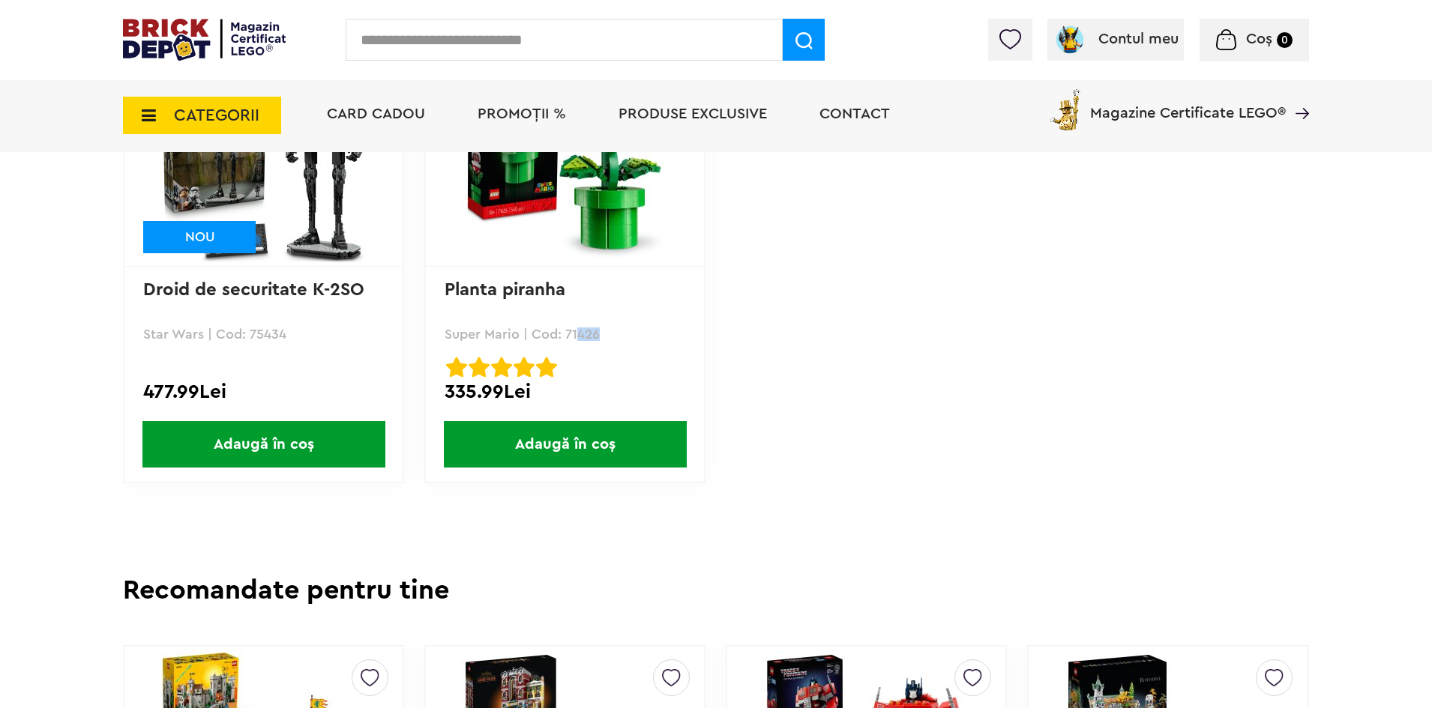
click at [475, 283] on link "Planta piranha" at bounding box center [504, 290] width 121 height 18
